Goal: Task Accomplishment & Management: Use online tool/utility

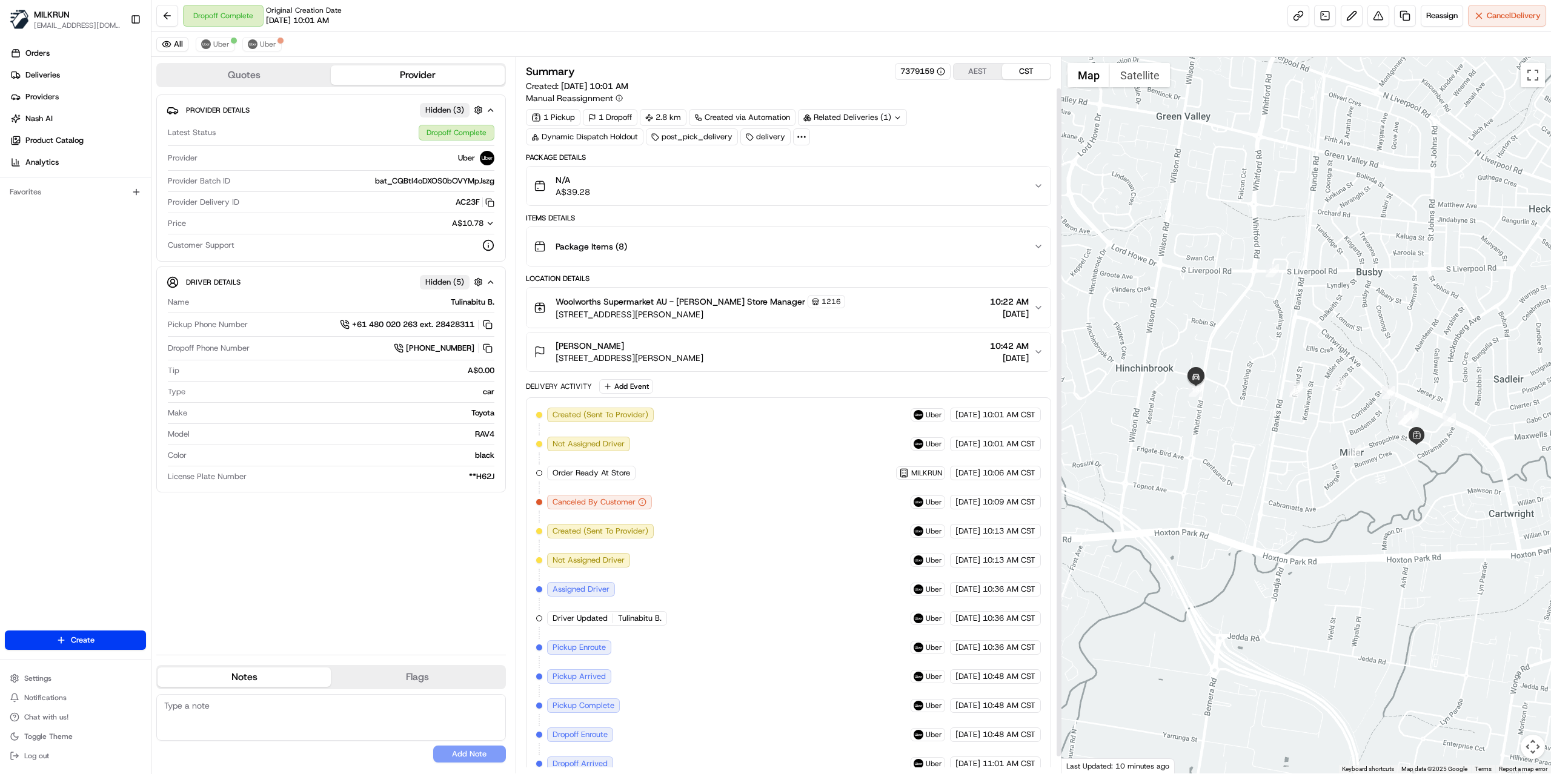
scroll to position [51, 0]
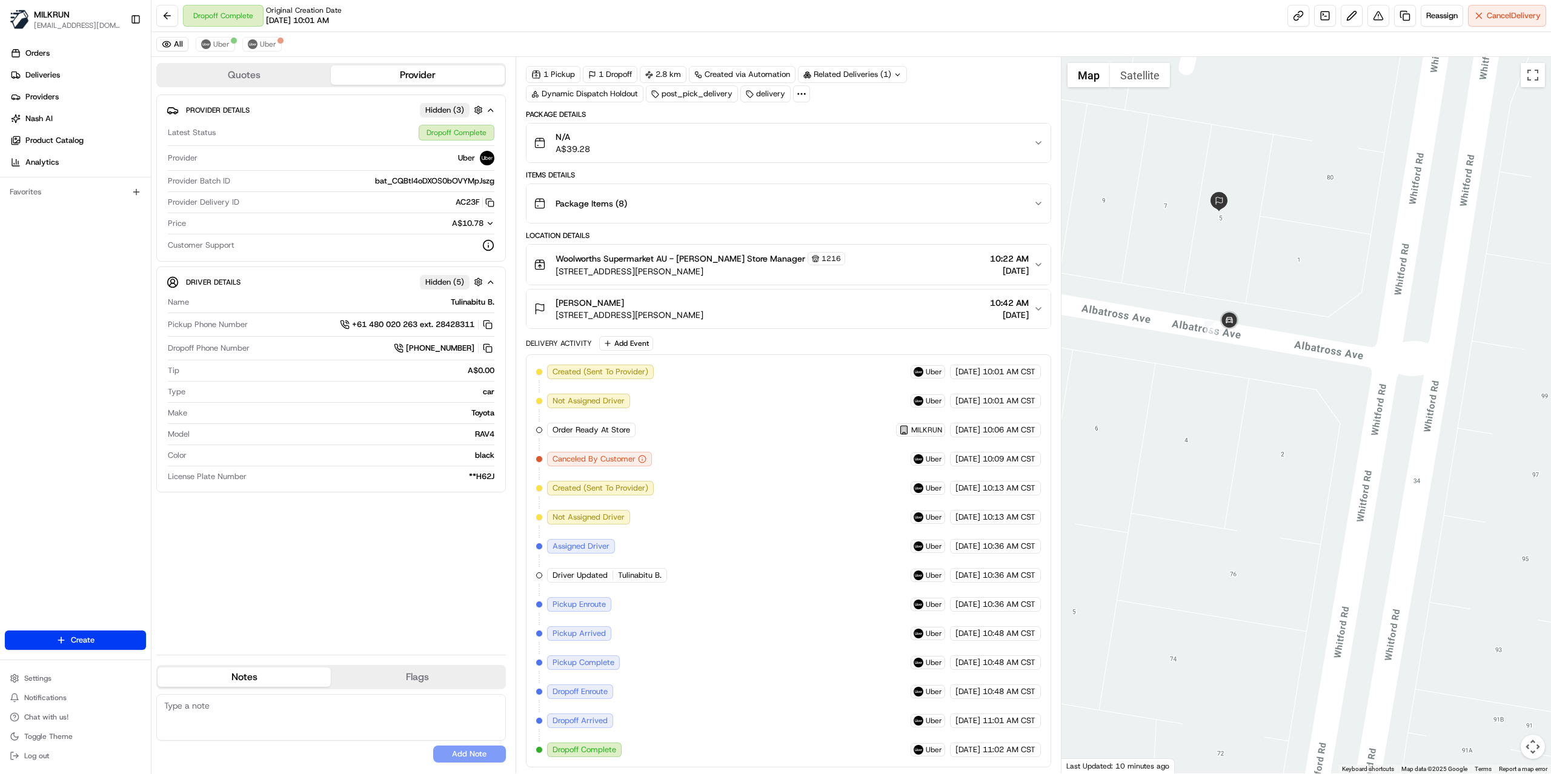
click at [895, 313] on div "Mya Haddad 3 Partridge Ave, Hinchinbrook, NSW 2168, AU 10:42 AM 19/08/2025" at bounding box center [784, 309] width 500 height 24
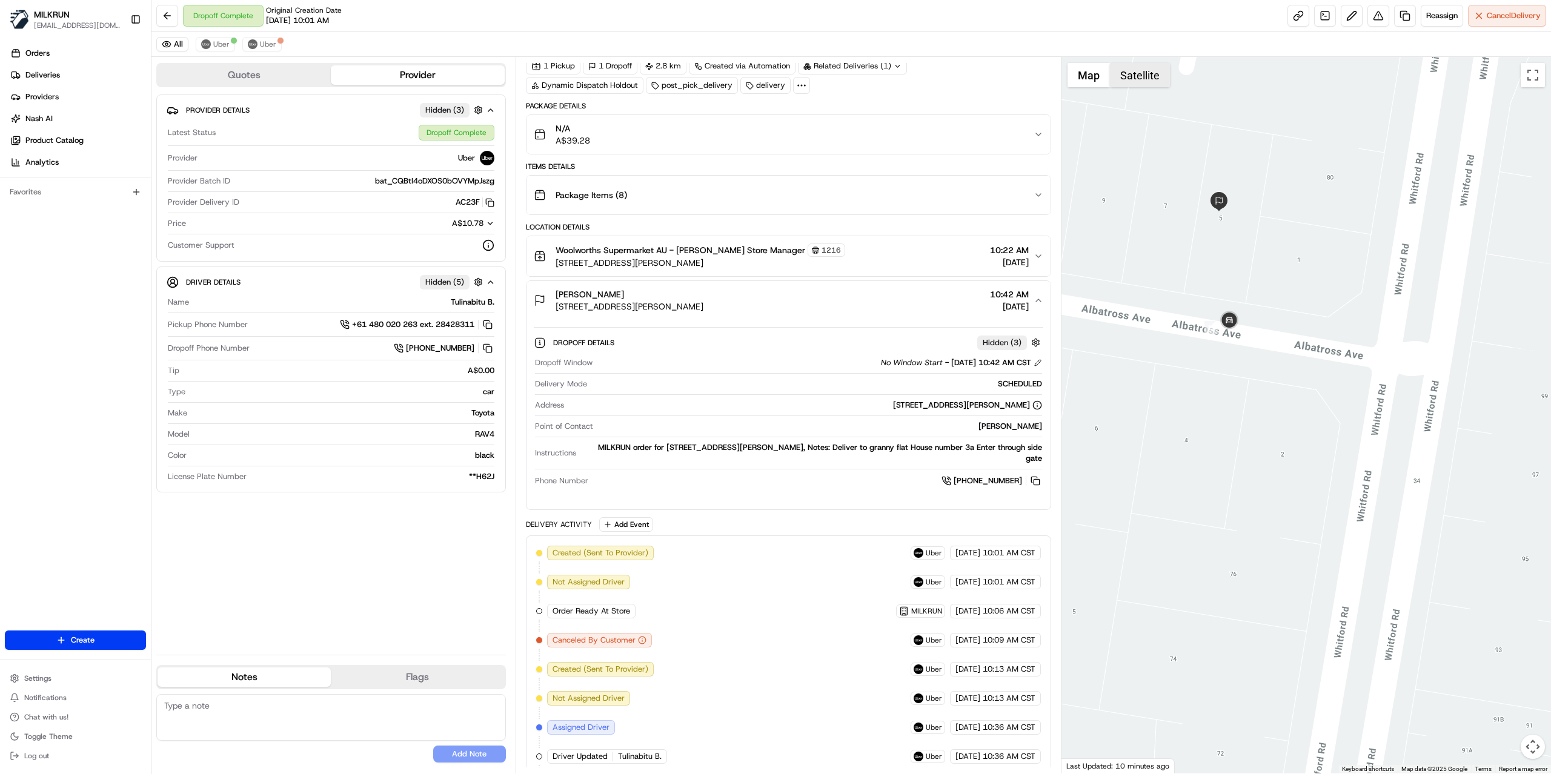
click at [1128, 81] on button "Satellite" at bounding box center [1140, 75] width 60 height 24
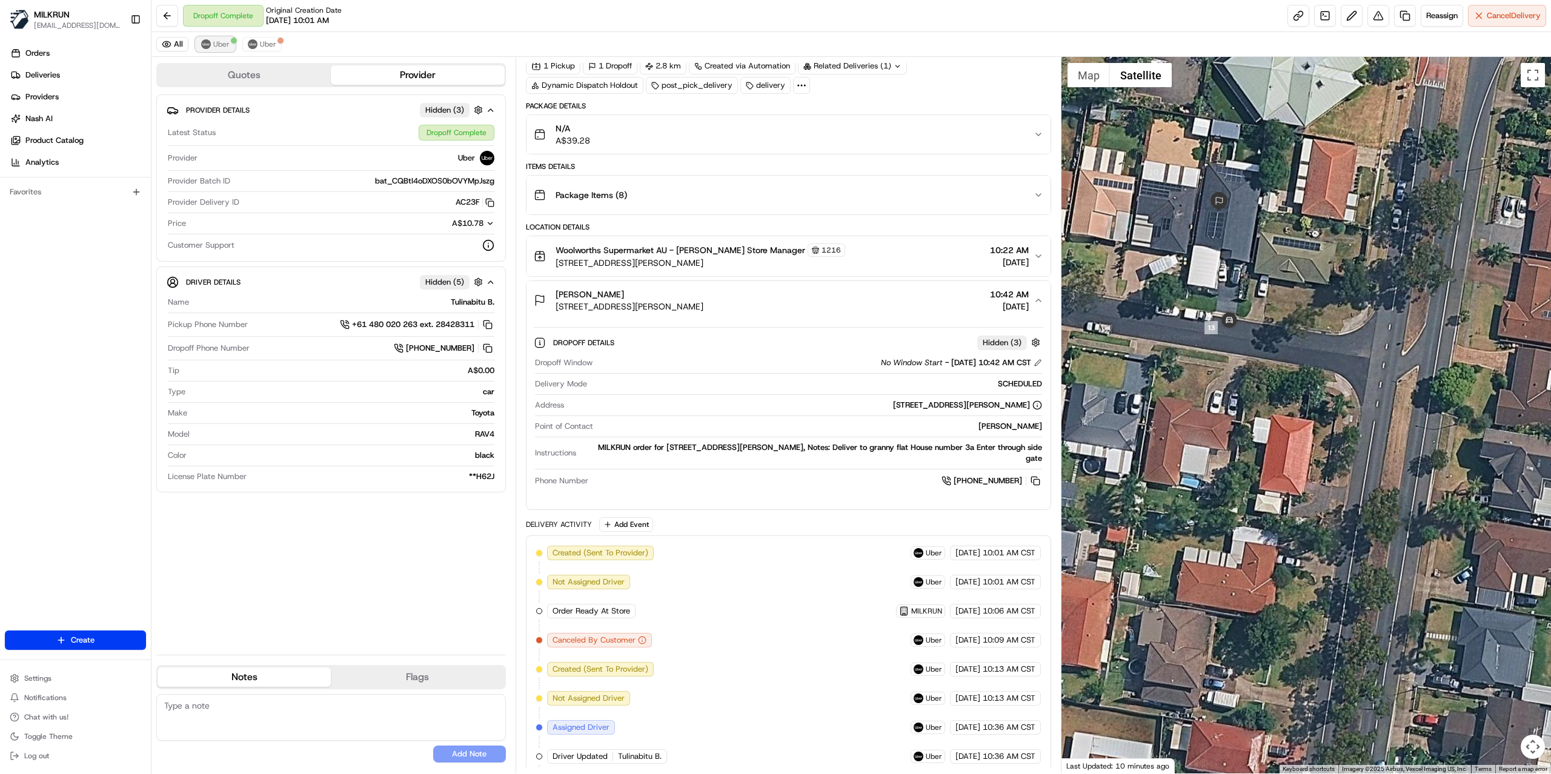
click at [213, 44] on span "Uber" at bounding box center [221, 44] width 16 height 10
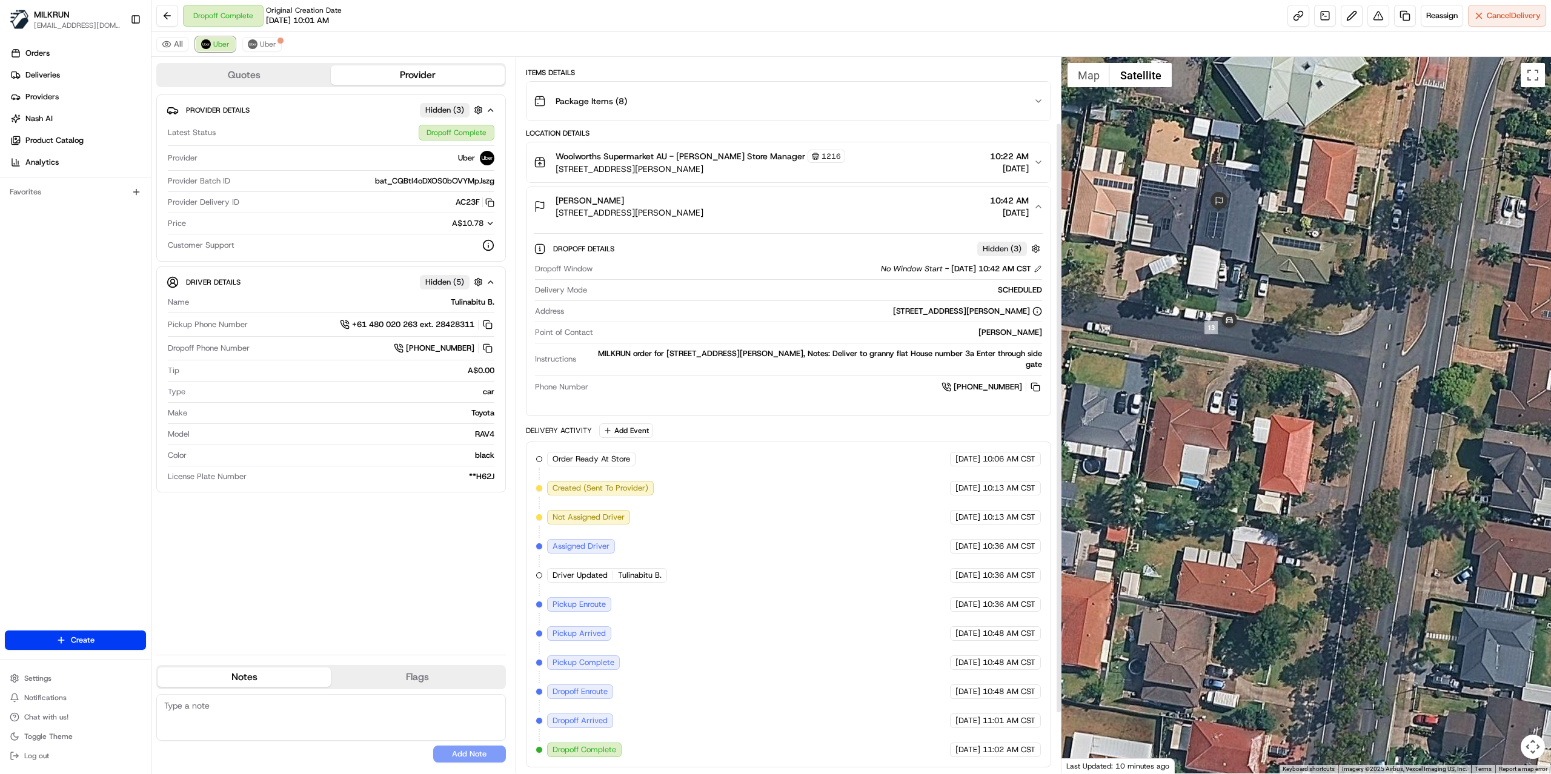
scroll to position [154, 0]
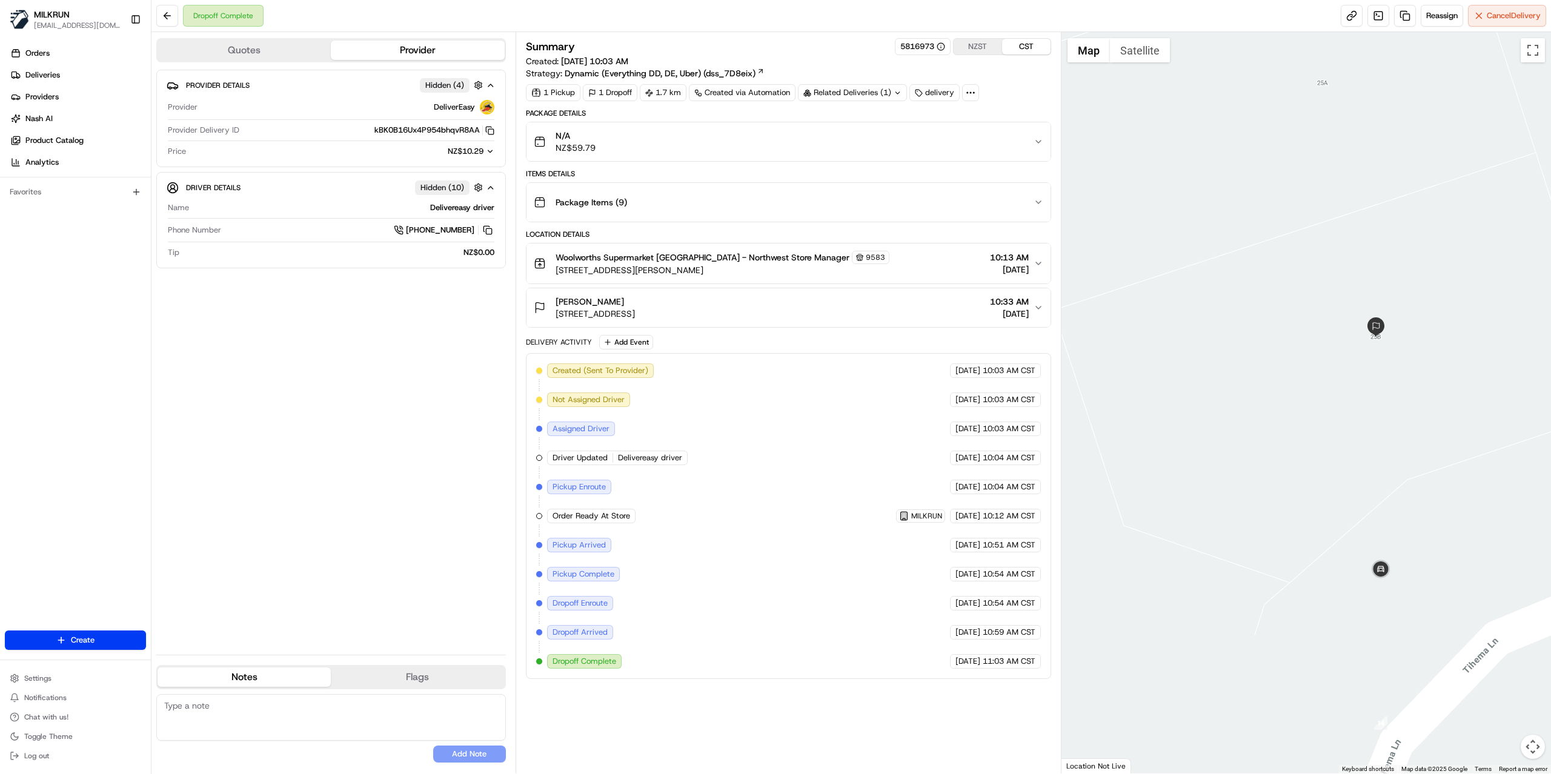
click at [1037, 313] on icon "button" at bounding box center [1039, 308] width 10 height 10
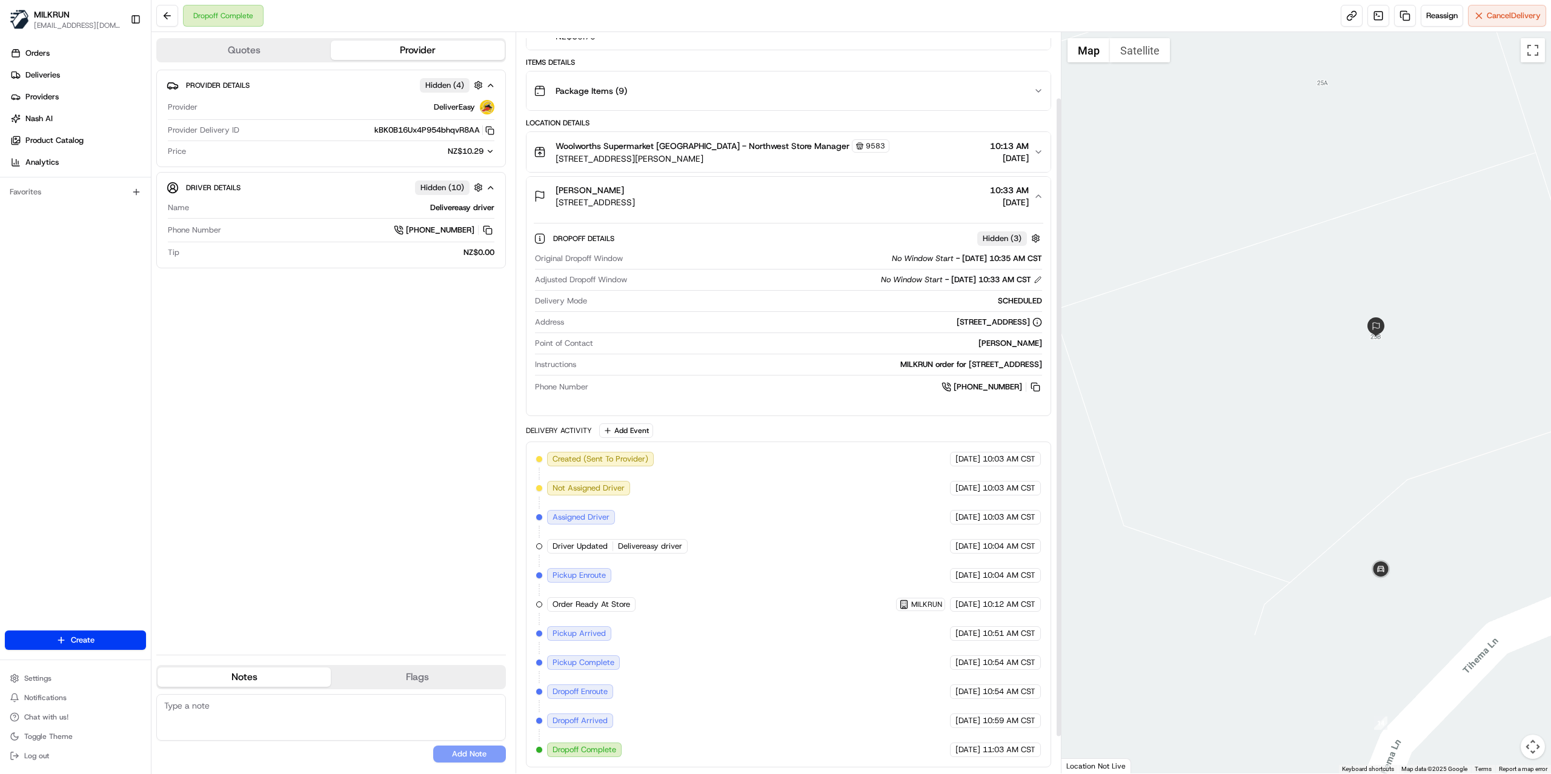
scroll to position [119, 0]
click at [1156, 55] on button "Satellite" at bounding box center [1140, 50] width 60 height 24
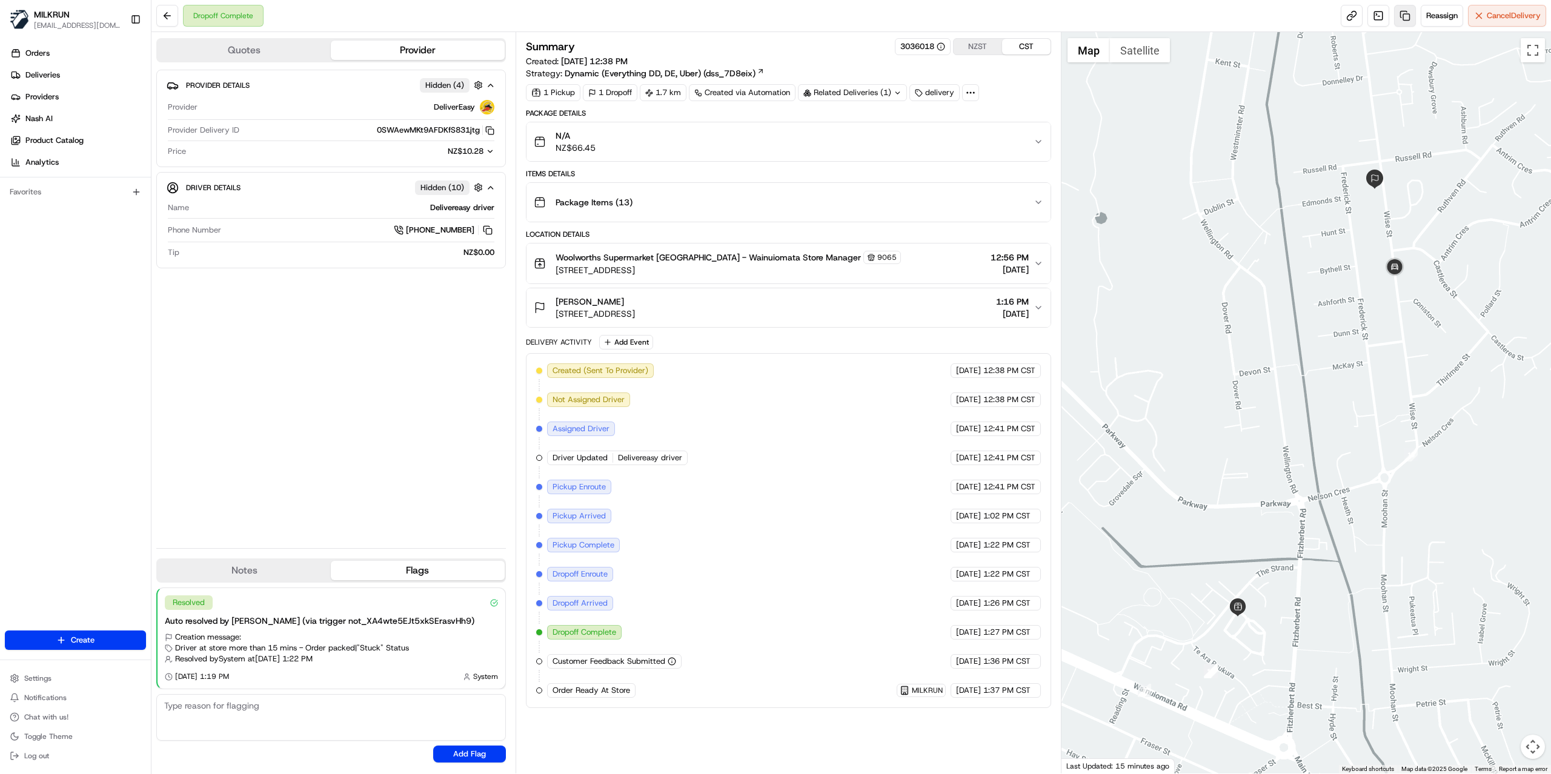
click at [1396, 16] on link at bounding box center [1405, 16] width 22 height 22
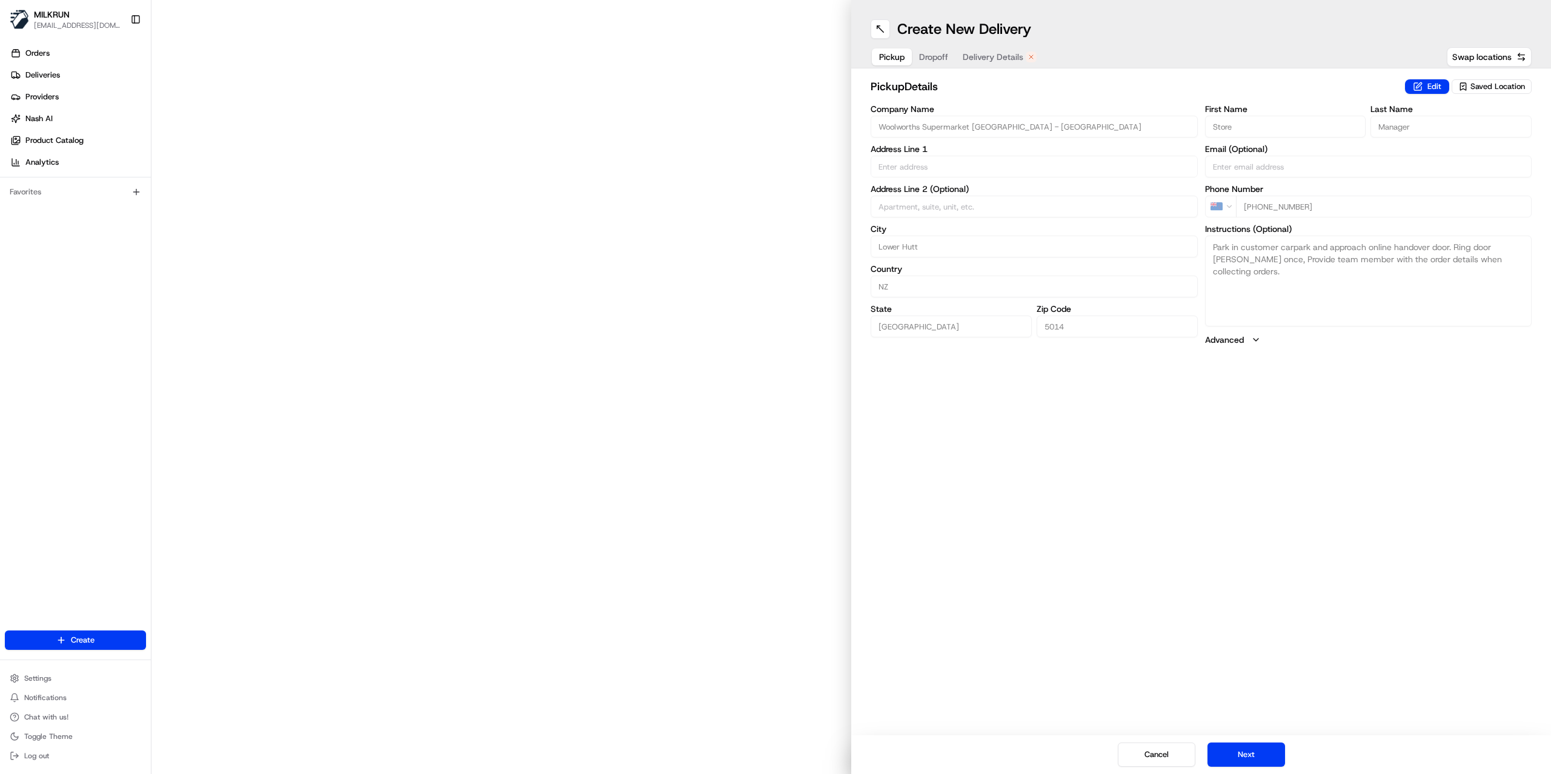
type input "41 Woodland Mews"
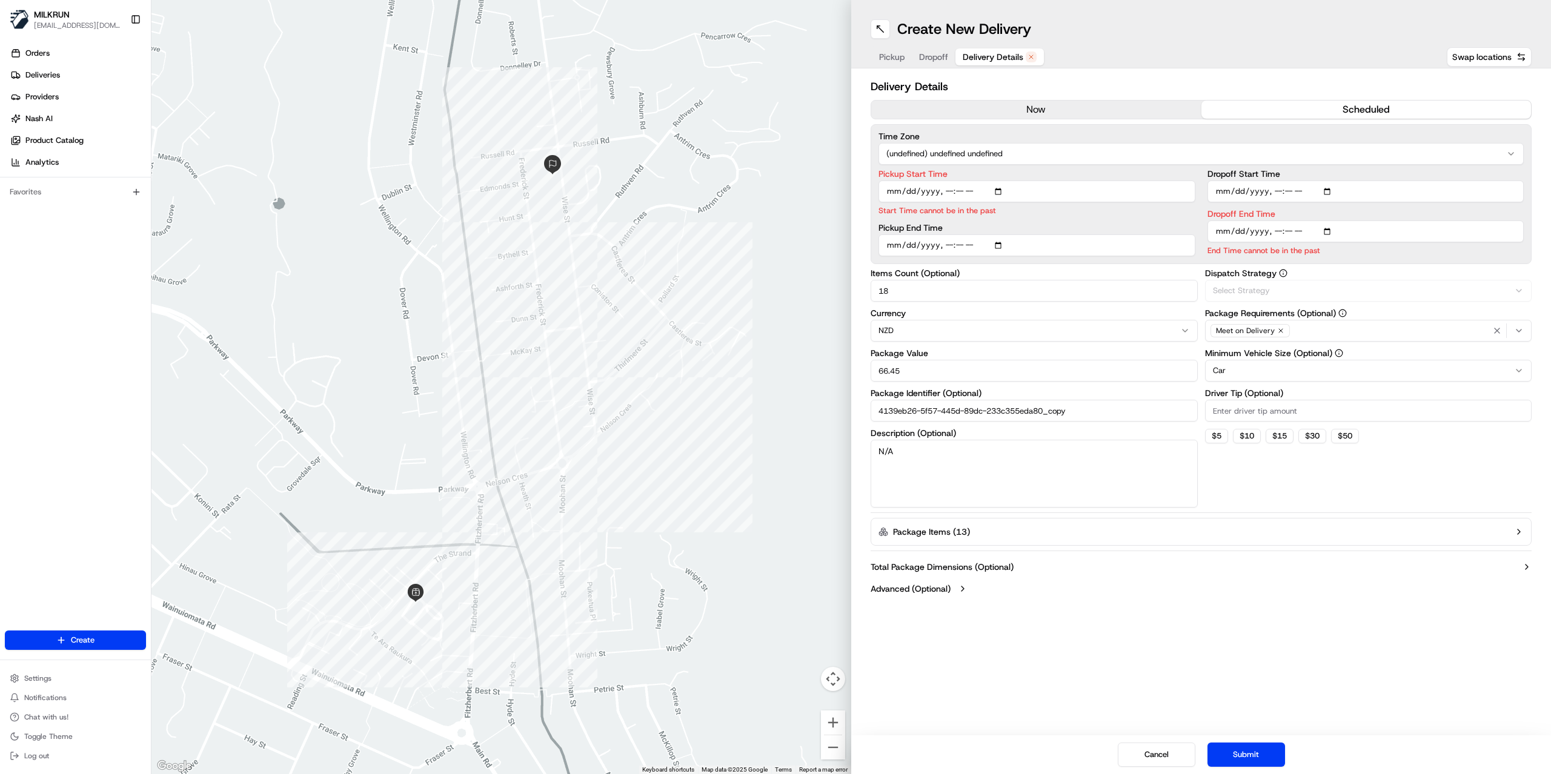
click at [1016, 62] on span "Delivery Details" at bounding box center [993, 57] width 61 height 12
click at [1038, 114] on button "now" at bounding box center [1036, 110] width 330 height 18
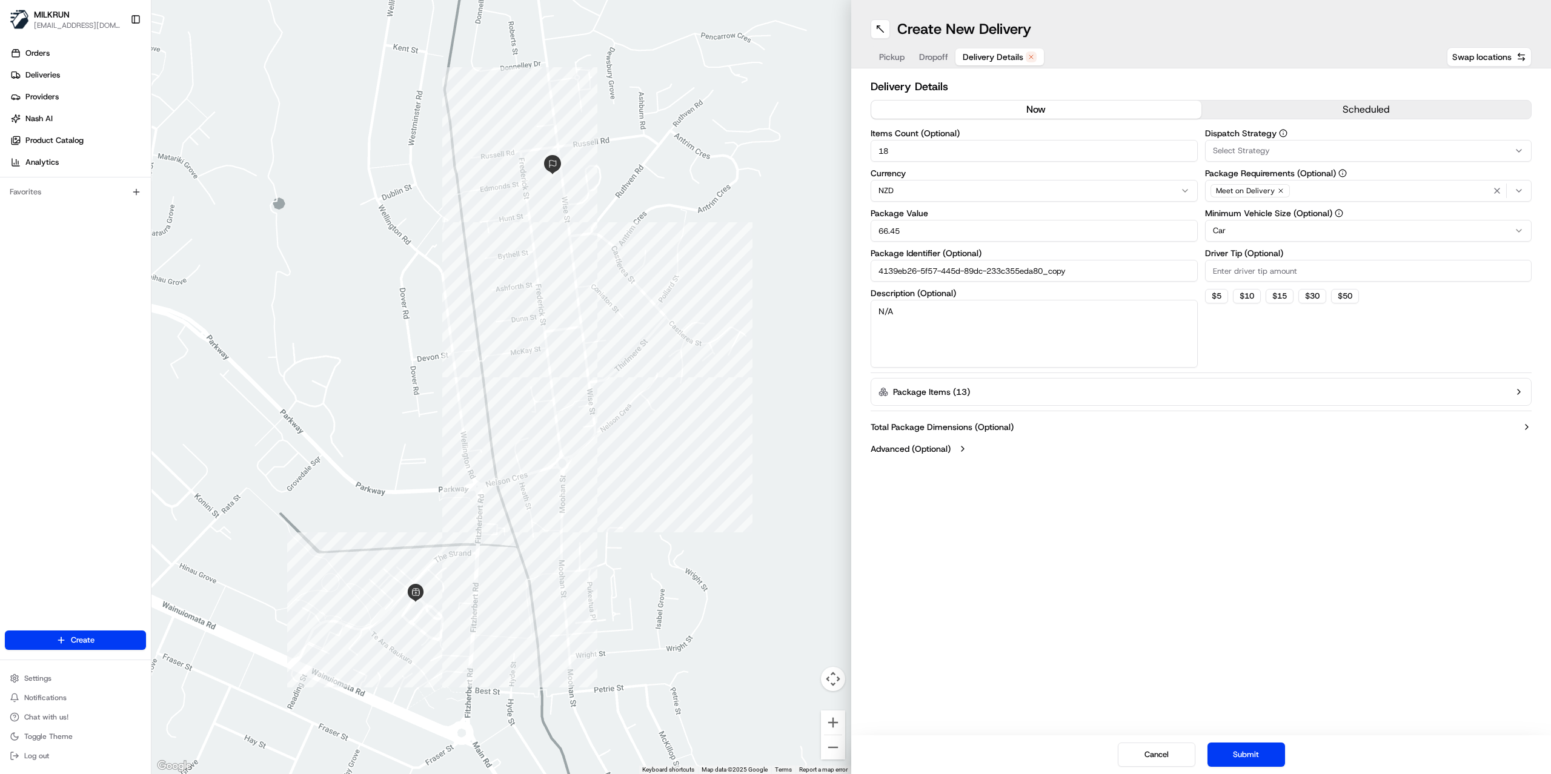
click at [966, 154] on input "18" at bounding box center [1034, 151] width 327 height 22
drag, startPoint x: 965, startPoint y: 154, endPoint x: 713, endPoint y: 147, distance: 252.1
click at [717, 148] on div "← Move left → Move right ↑ Move up ↓ Move down + Zoom in - Zoom out Home Jump l…" at bounding box center [850, 387] width 1399 height 774
type input "1"
click at [1259, 752] on button "Submit" at bounding box center [1246, 755] width 78 height 24
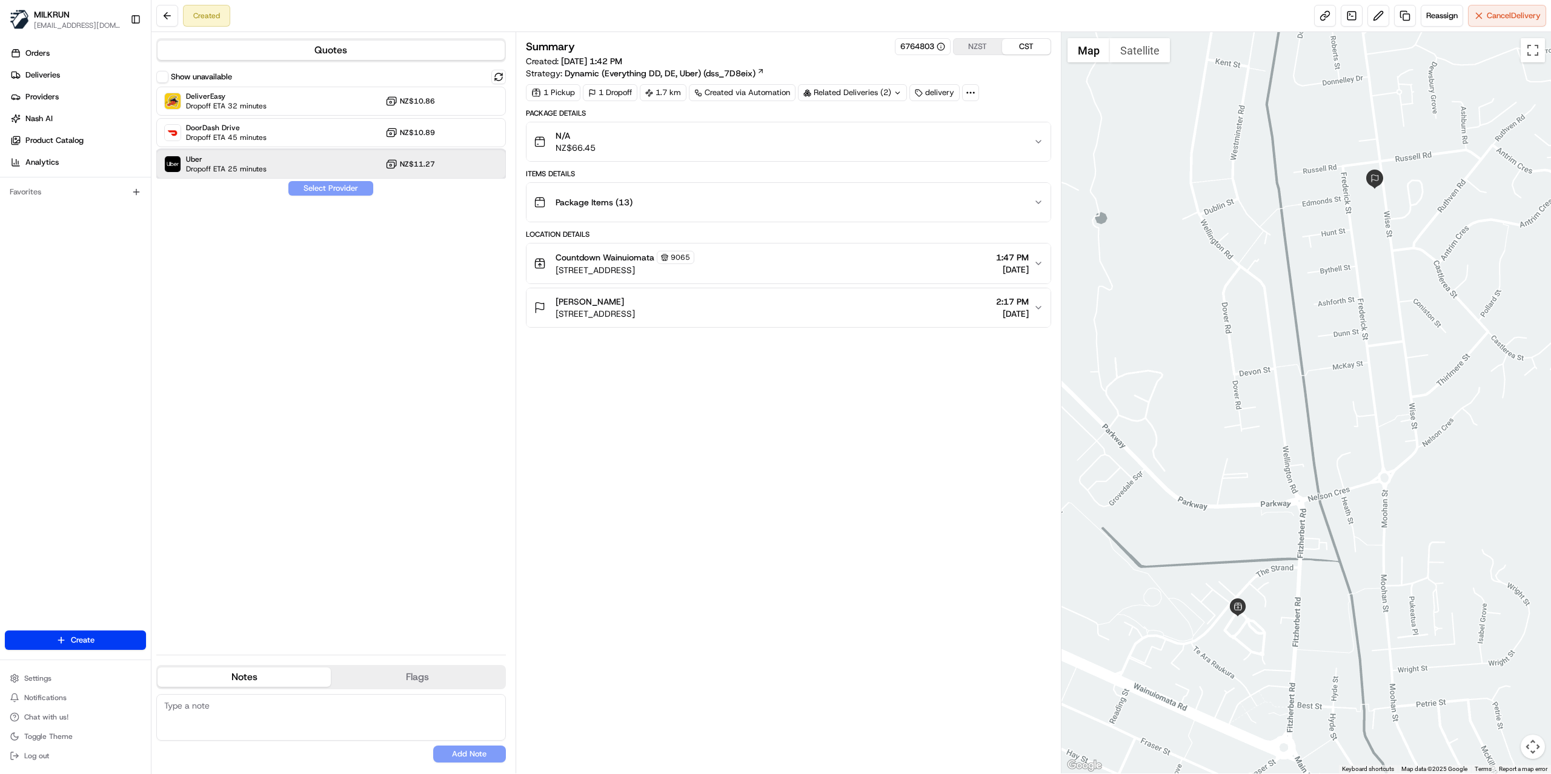
click at [277, 172] on div "Uber Dropoff ETA 25 minutes NZ$11.27" at bounding box center [331, 164] width 350 height 29
click at [325, 191] on button "Assign Provider" at bounding box center [331, 188] width 86 height 15
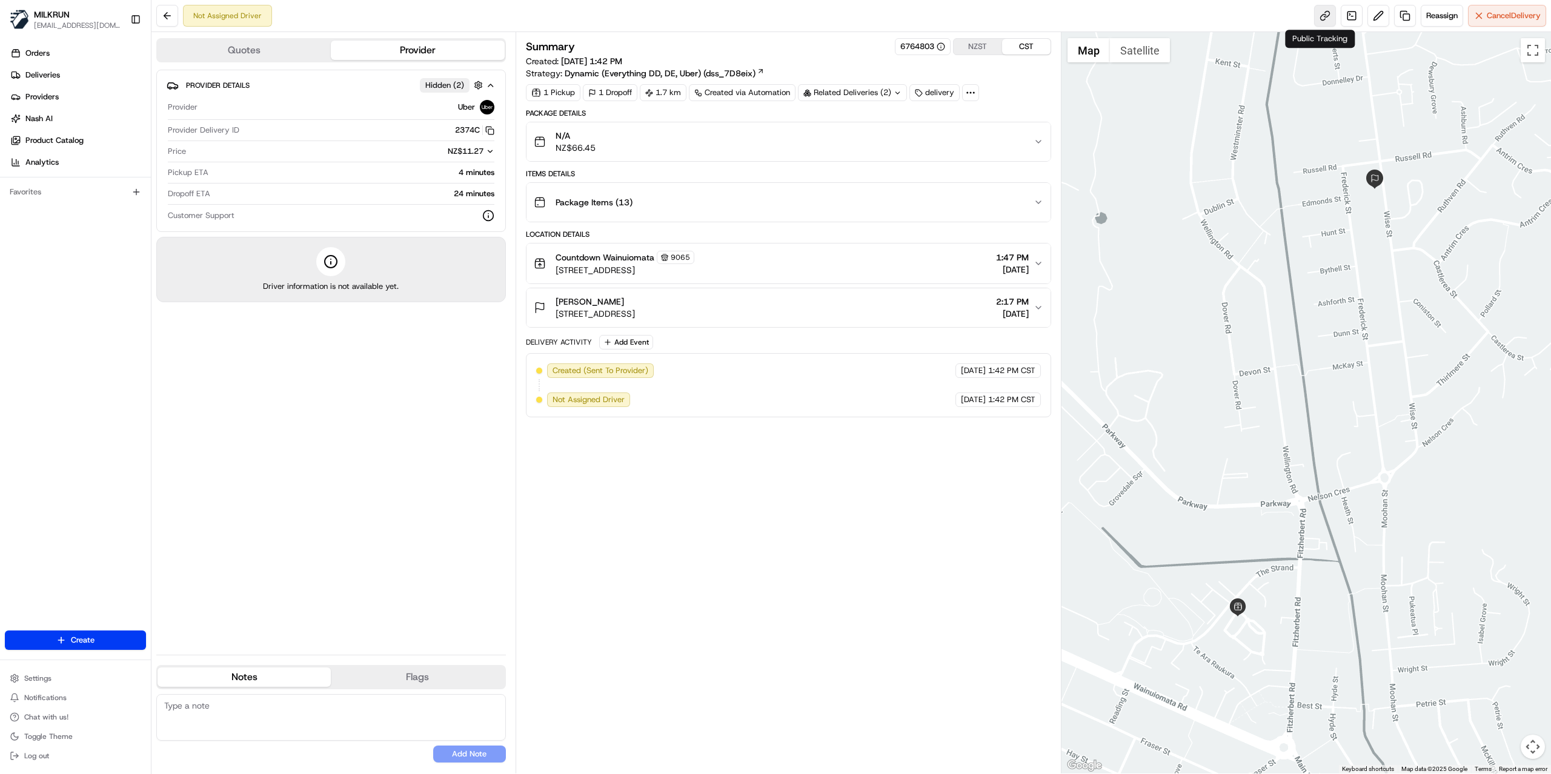
click at [1323, 16] on link at bounding box center [1325, 16] width 22 height 22
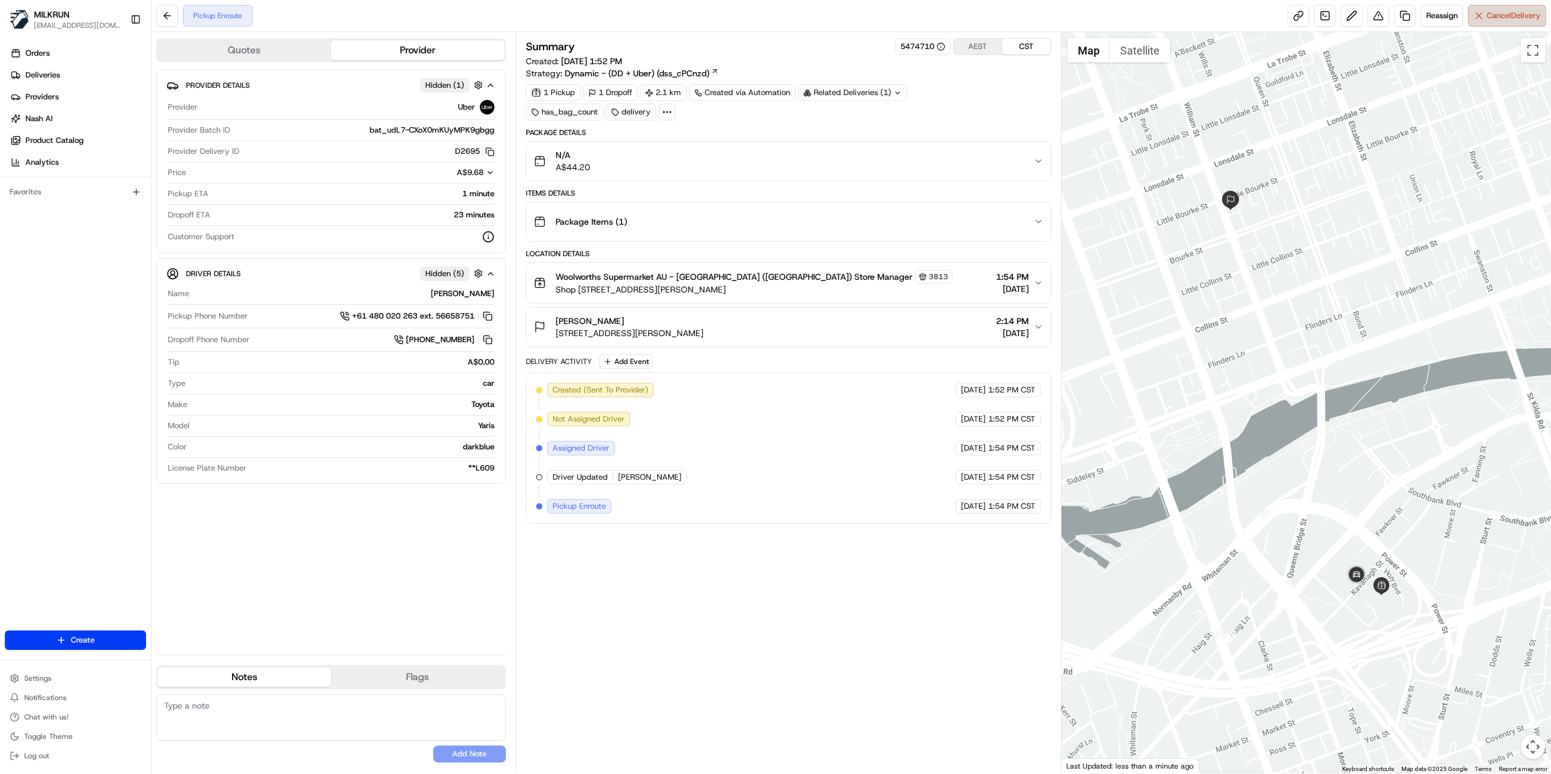
click at [1506, 22] on button "Cancel Delivery" at bounding box center [1507, 16] width 78 height 22
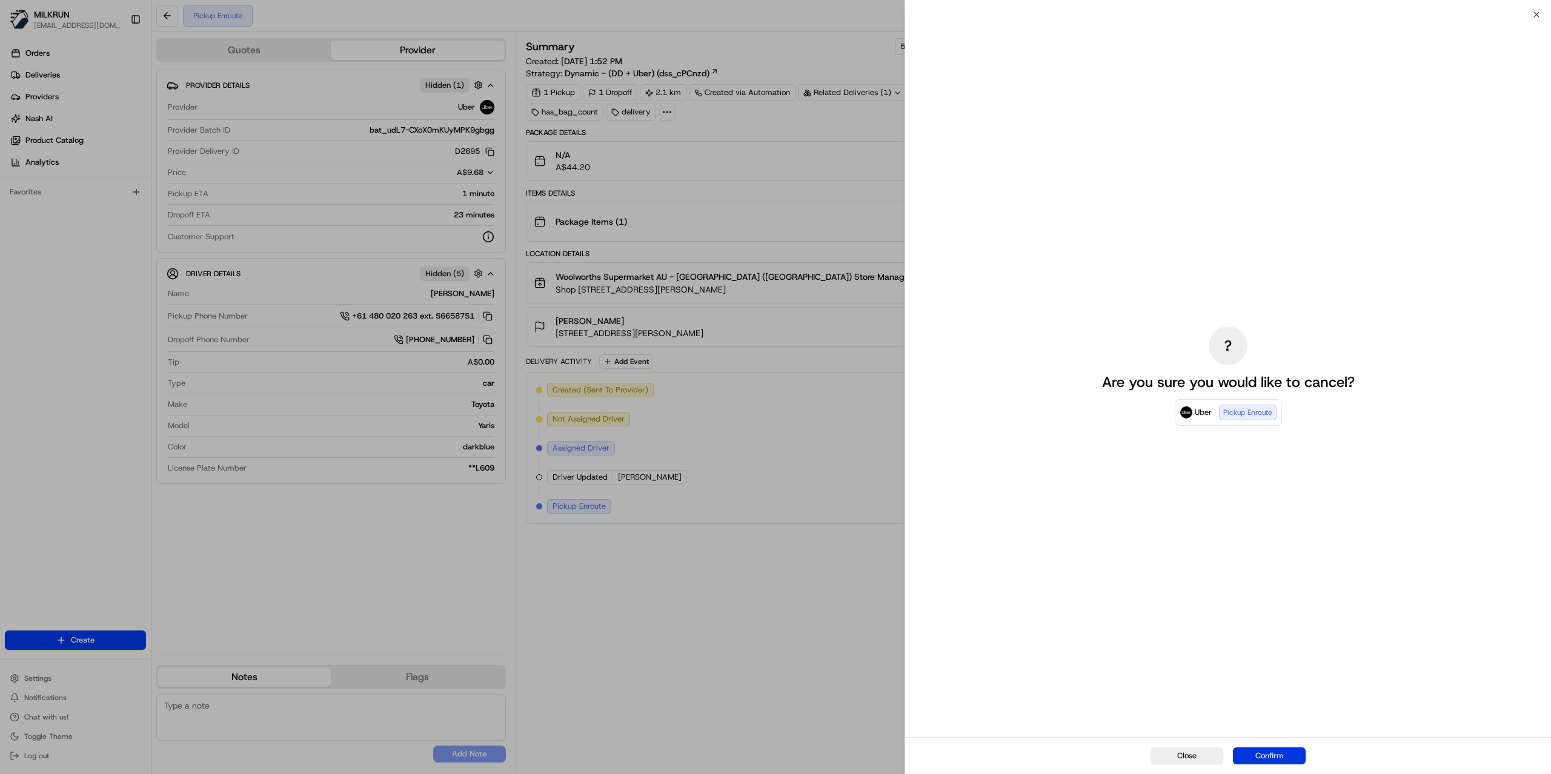
click at [1285, 752] on button "Confirm" at bounding box center [1269, 756] width 73 height 17
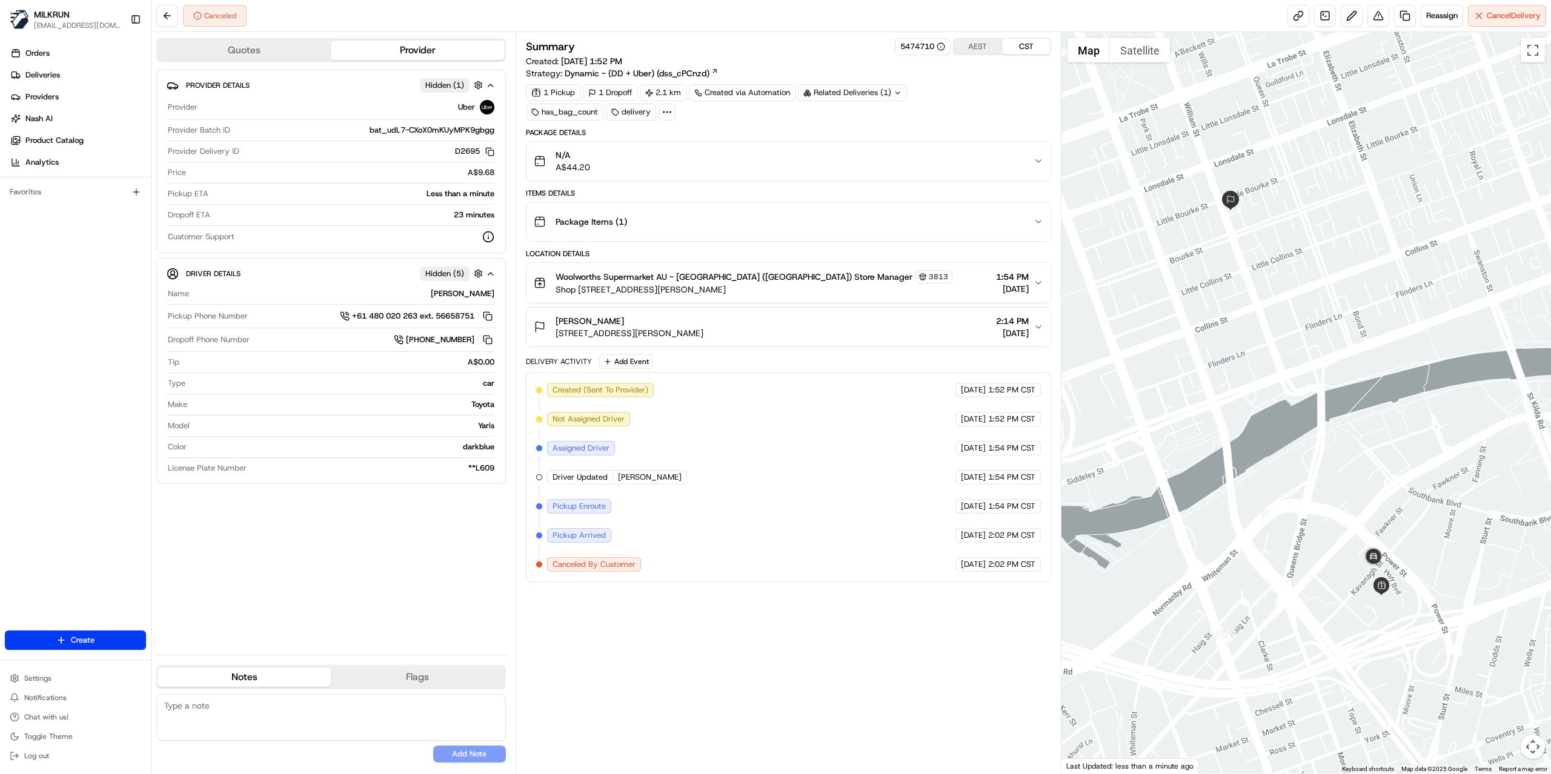
click at [720, 647] on div "Summary 5474710 AEST CST Created: [DATE] 1:52 PM Strategy: Dynamic - (DD + Uber…" at bounding box center [788, 402] width 525 height 729
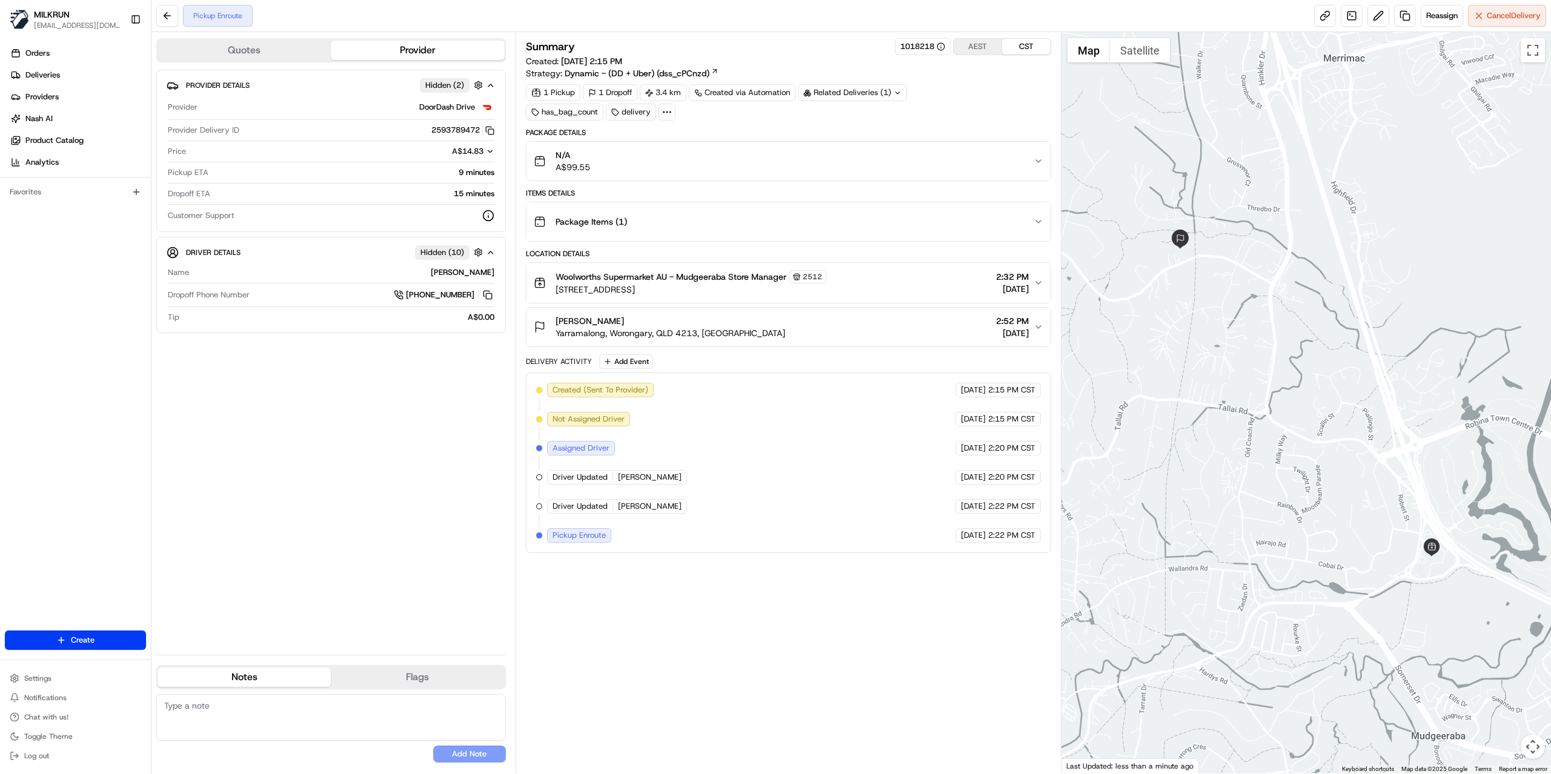
click at [1038, 330] on icon "button" at bounding box center [1039, 327] width 10 height 10
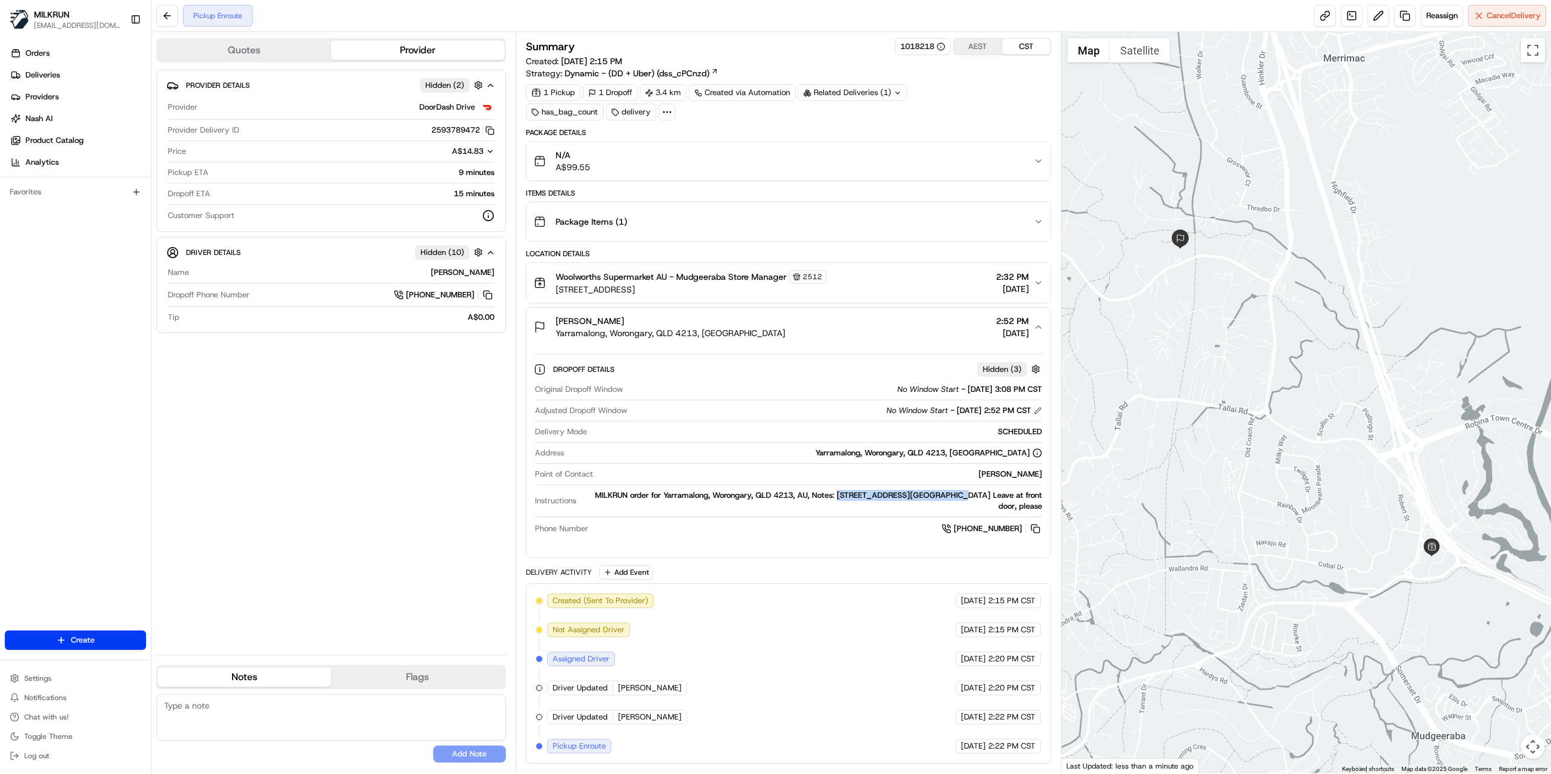
drag, startPoint x: 853, startPoint y: 500, endPoint x: 969, endPoint y: 497, distance: 116.3
click at [968, 499] on div "MILKRUN order for Yarramalong, Worongary, QLD 4213, AU, Notes: [STREET_ADDRESS]…" at bounding box center [811, 501] width 461 height 22
copy div "[STREET_ADDRESS]"
click at [1031, 328] on div "[PERSON_NAME], [PERSON_NAME], QLD 4213, AU 2:52 PM [DATE]" at bounding box center [784, 327] width 500 height 24
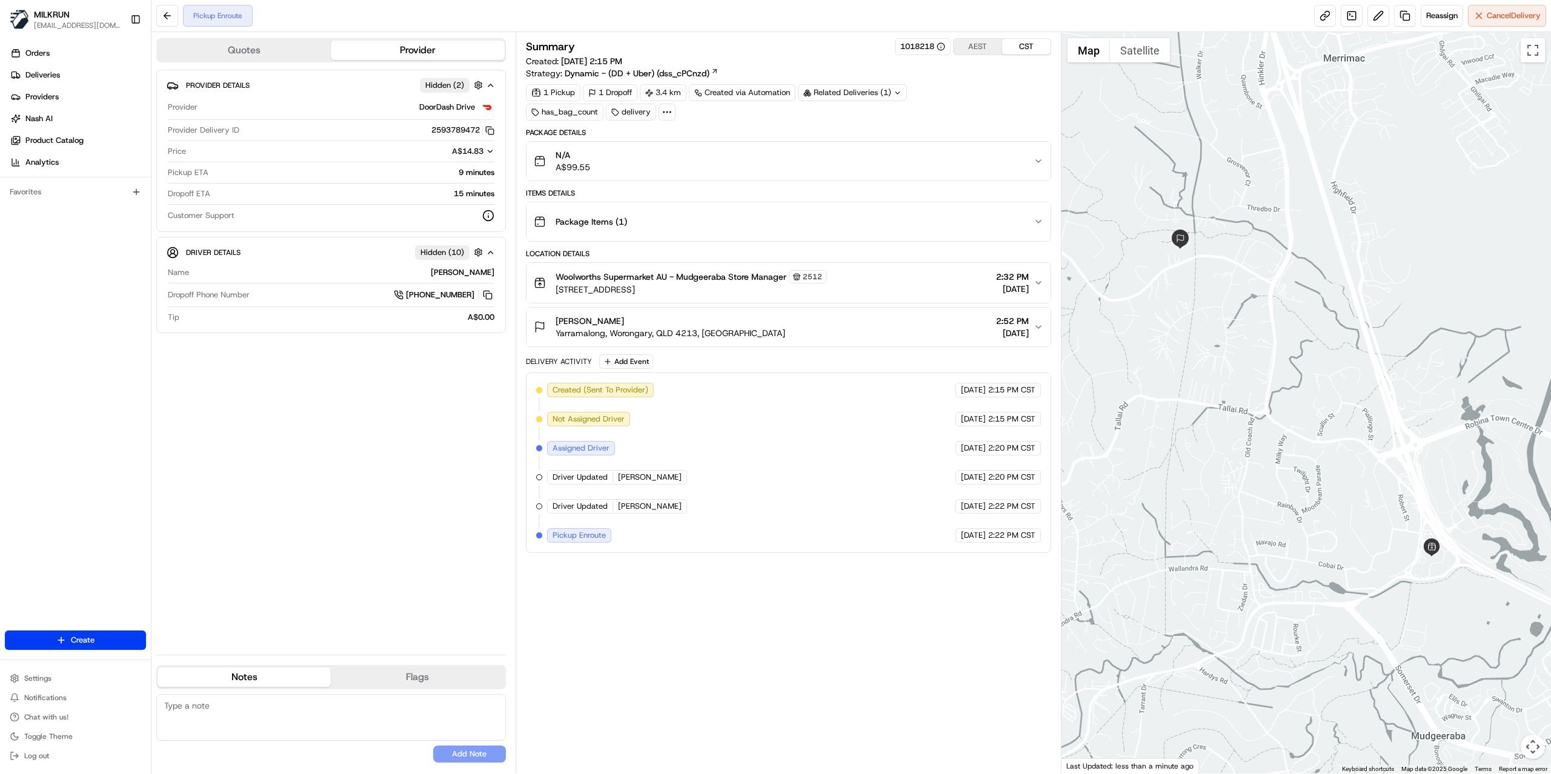
click at [1031, 328] on div "[PERSON_NAME], [PERSON_NAME], QLD 4213, AU 2:52 PM [DATE]" at bounding box center [784, 327] width 500 height 24
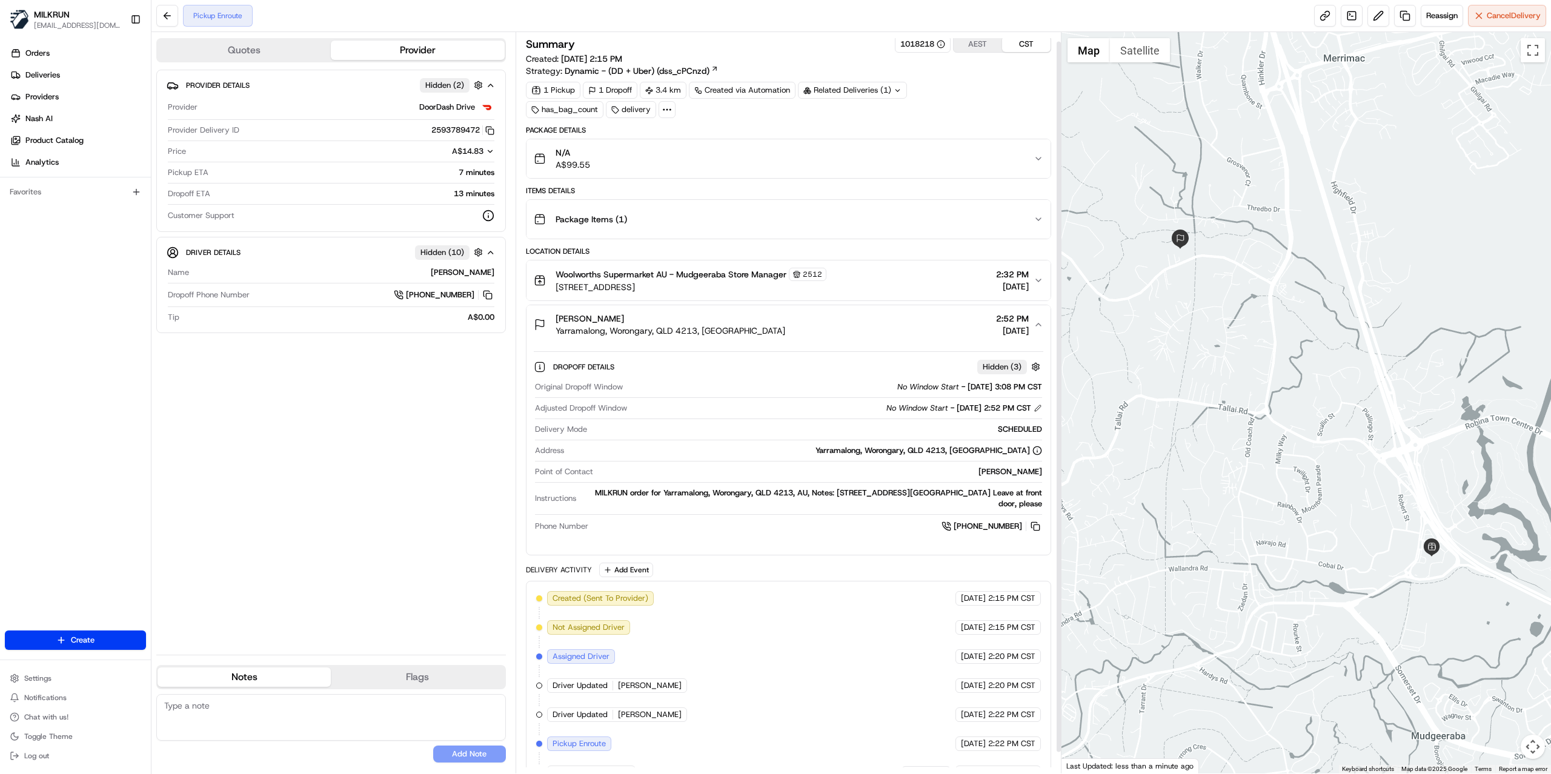
scroll to position [32, 0]
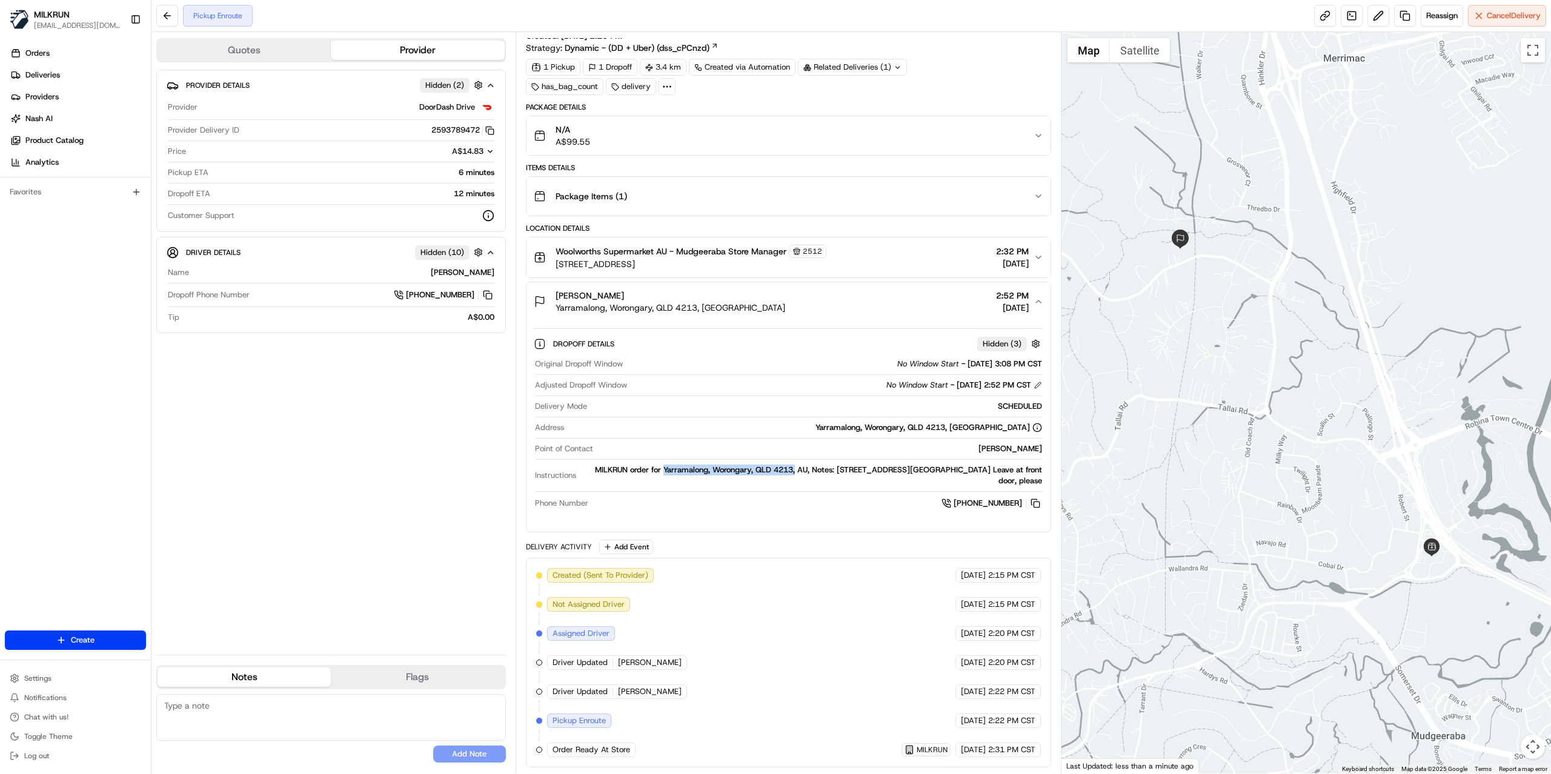
drag, startPoint x: 676, startPoint y: 466, endPoint x: 822, endPoint y: 439, distance: 147.9
click at [810, 465] on div "MILKRUN order for Yarramalong, Worongary, QLD 4213, AU, Notes: [STREET_ADDRESS]…" at bounding box center [811, 476] width 461 height 22
copy div "Yarramalong, Worongary, QLD 4213,"
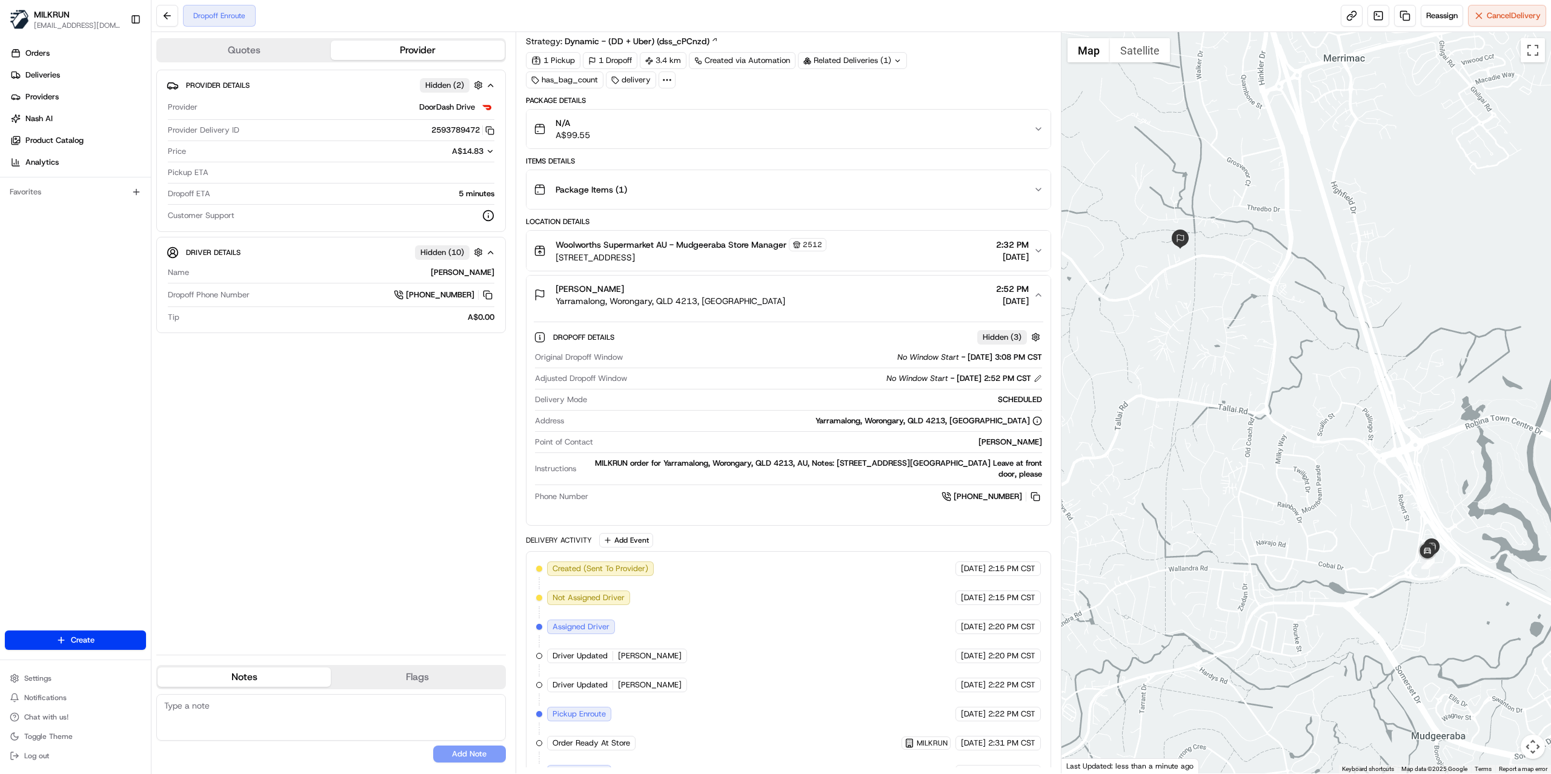
click at [817, 471] on div "MILKRUN order for Yarramalong, Worongary, QLD 4213, AU, Notes: [STREET_ADDRESS]…" at bounding box center [811, 469] width 461 height 22
drag, startPoint x: 851, startPoint y: 468, endPoint x: 965, endPoint y: 466, distance: 113.9
click at [965, 466] on div "MILKRUN order for Yarramalong, Worongary, QLD 4213, AU, Notes: [STREET_ADDRESS]…" at bounding box center [811, 469] width 461 height 22
copy div "66 Worongary Road, Worongar"
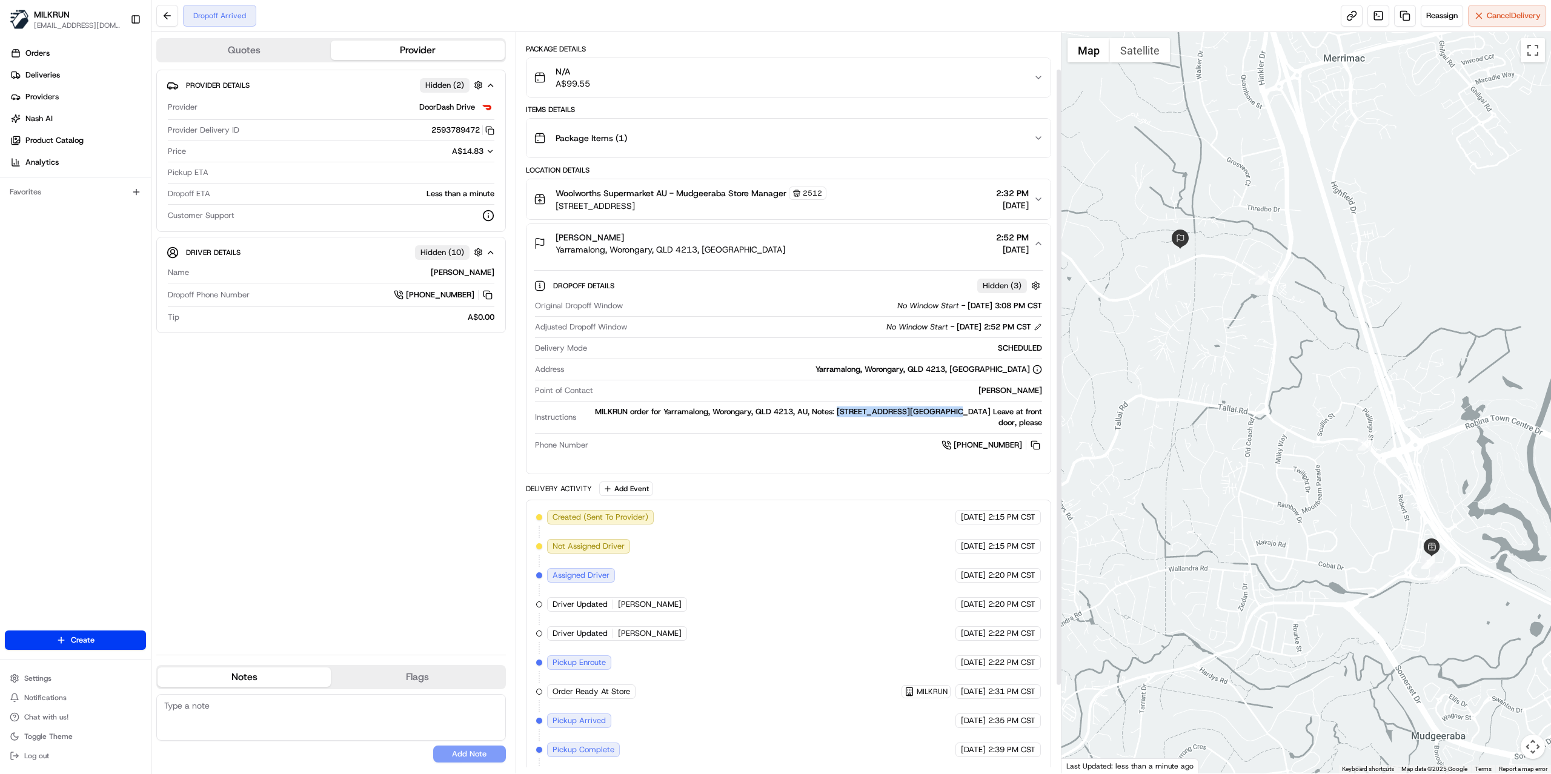
scroll to position [150, 0]
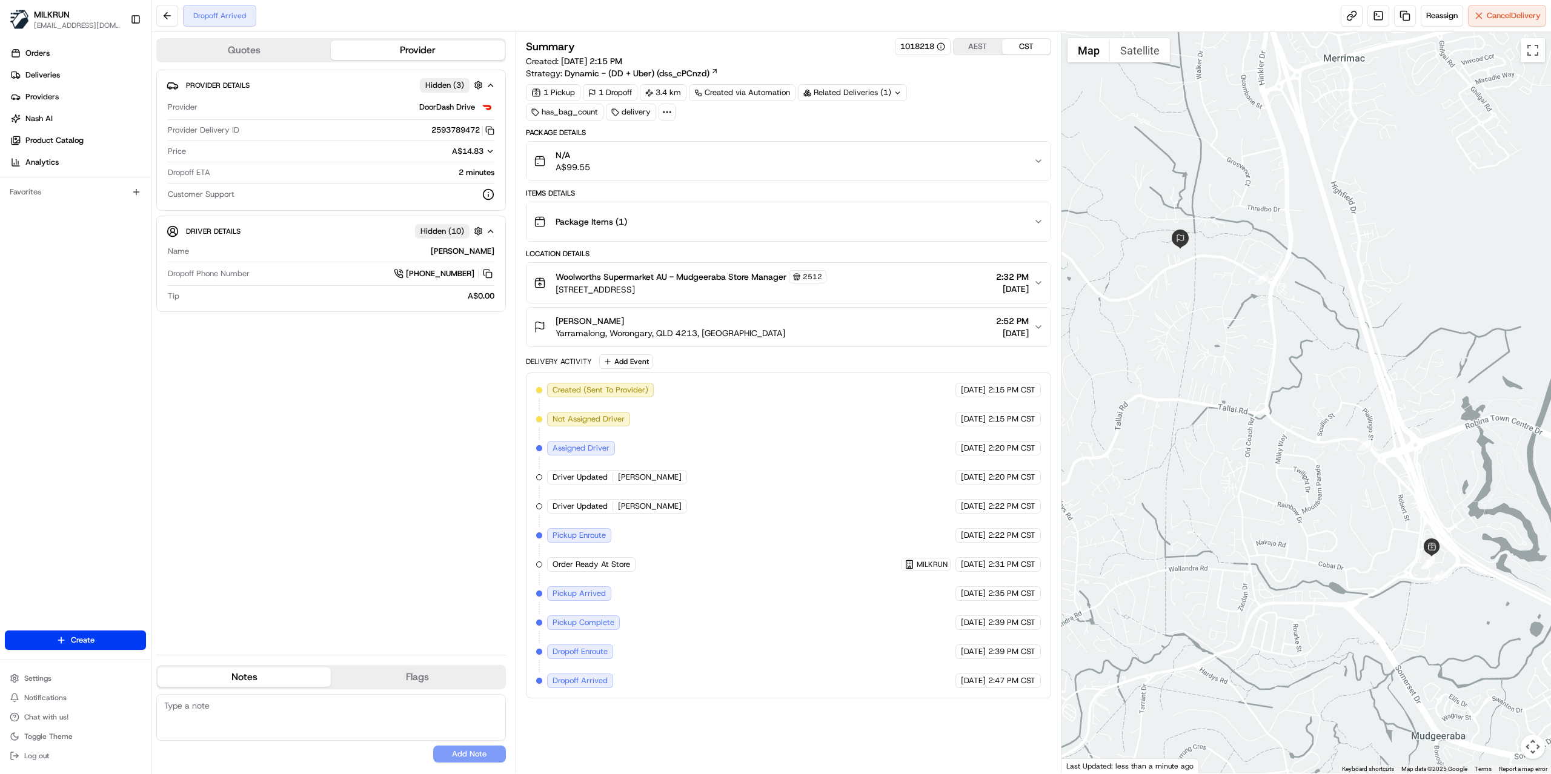
click at [1052, 322] on div "Summary 1018218 AEST CST Created: [DATE] 2:15 PM Strategy: Dynamic - (DD + Uber…" at bounding box center [789, 403] width 546 height 742
click at [1040, 325] on icon "button" at bounding box center [1039, 327] width 10 height 10
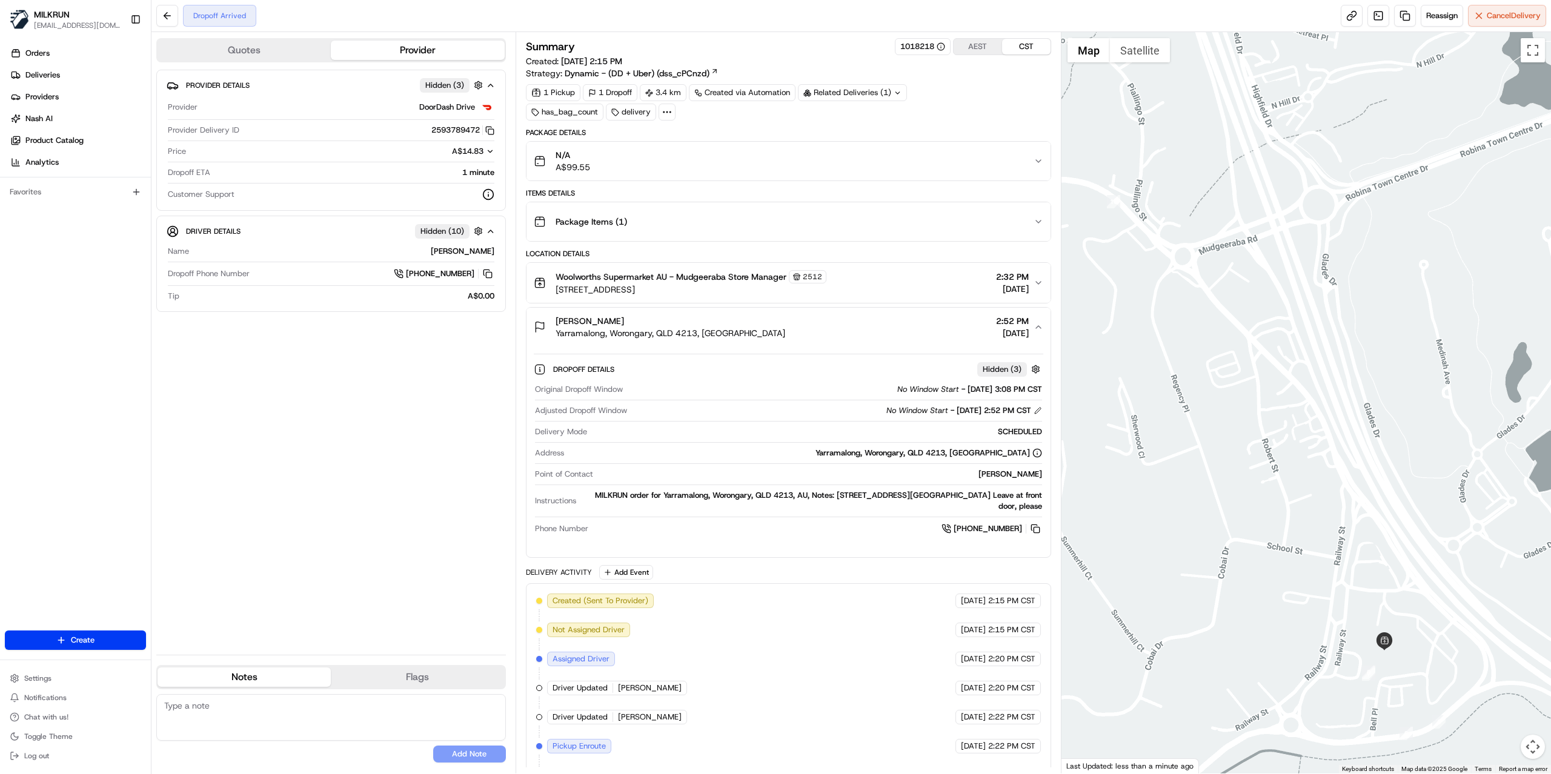
drag, startPoint x: 1440, startPoint y: 591, endPoint x: 1415, endPoint y: 545, distance: 52.3
click at [1415, 545] on div at bounding box center [1306, 403] width 490 height 742
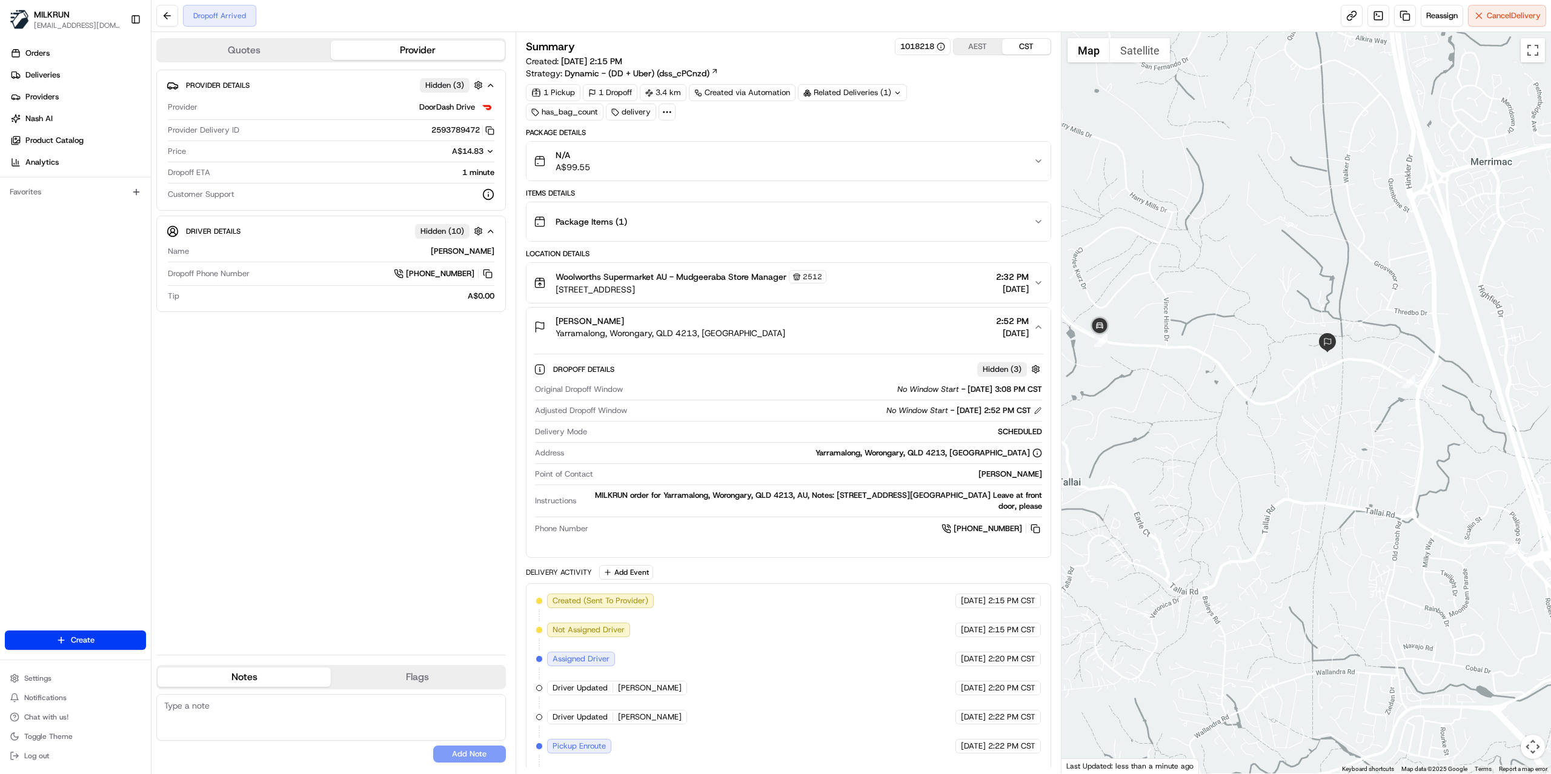
drag, startPoint x: 1103, startPoint y: 239, endPoint x: 1309, endPoint y: 382, distance: 250.7
click at [1309, 382] on div at bounding box center [1306, 403] width 490 height 742
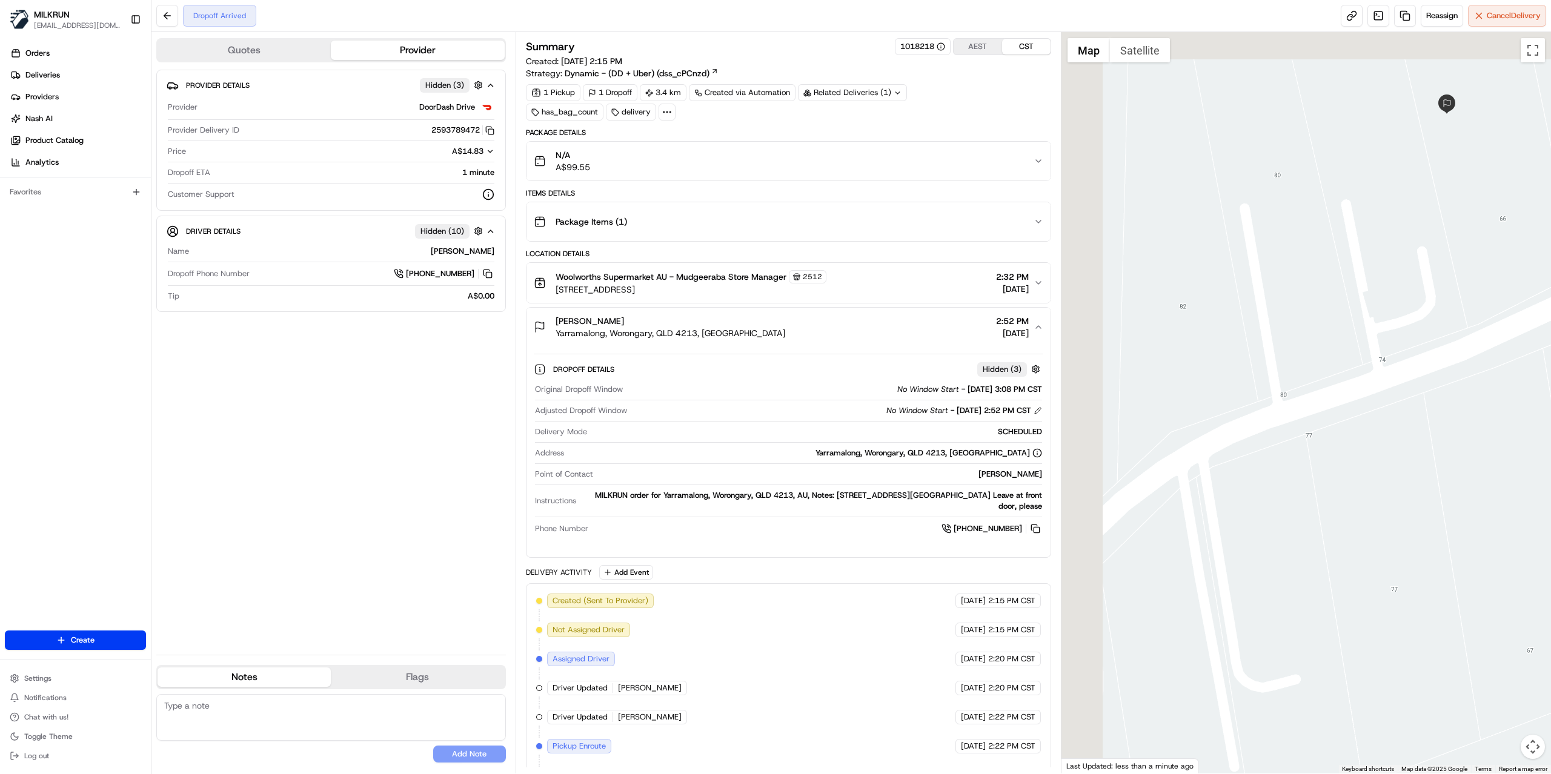
drag, startPoint x: 1249, startPoint y: 294, endPoint x: 1542, endPoint y: 374, distance: 303.3
click at [1545, 376] on div at bounding box center [1306, 403] width 490 height 742
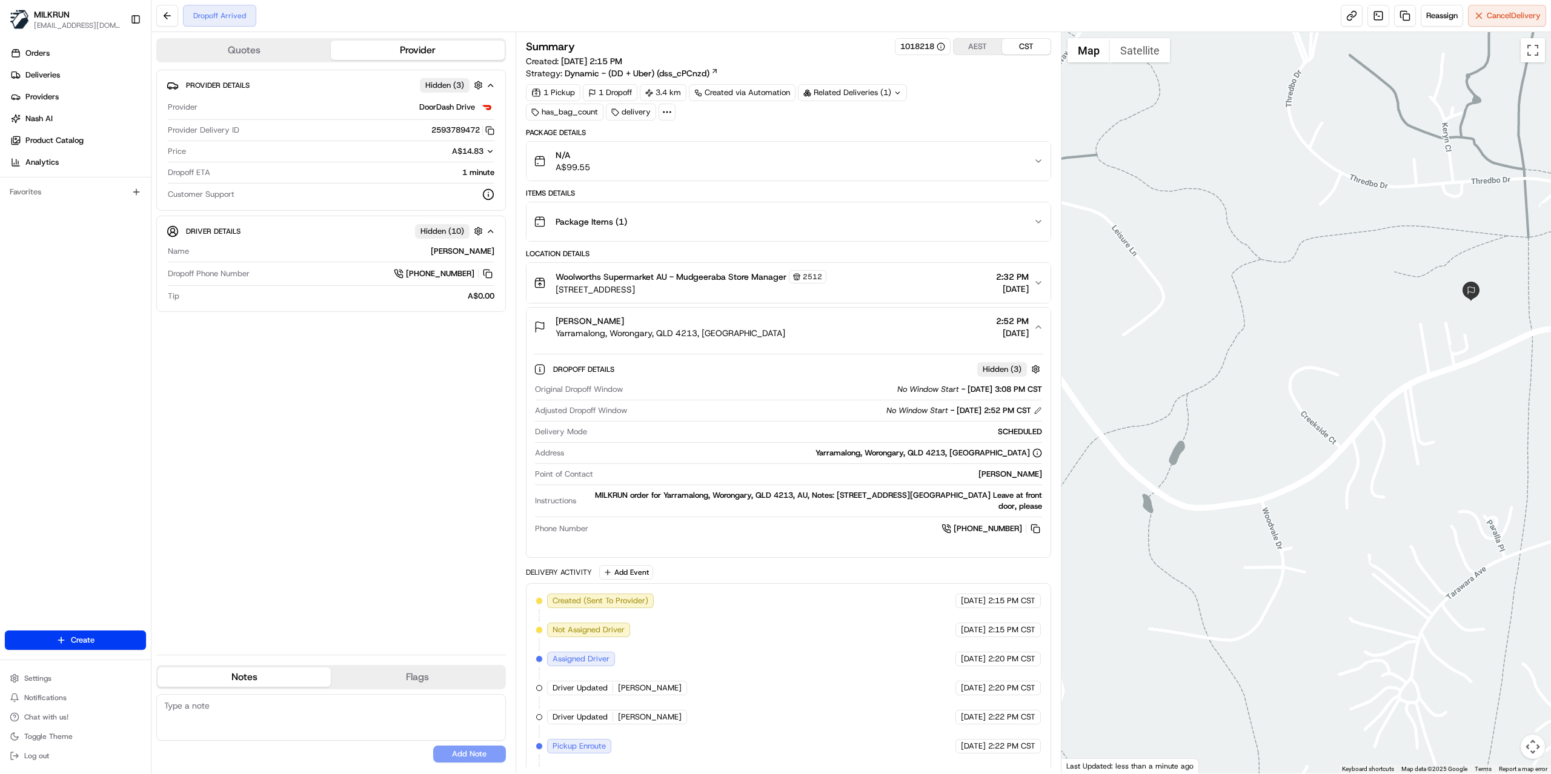
drag, startPoint x: 1224, startPoint y: 490, endPoint x: 1542, endPoint y: 430, distance: 323.1
click at [1538, 430] on div at bounding box center [1306, 403] width 490 height 742
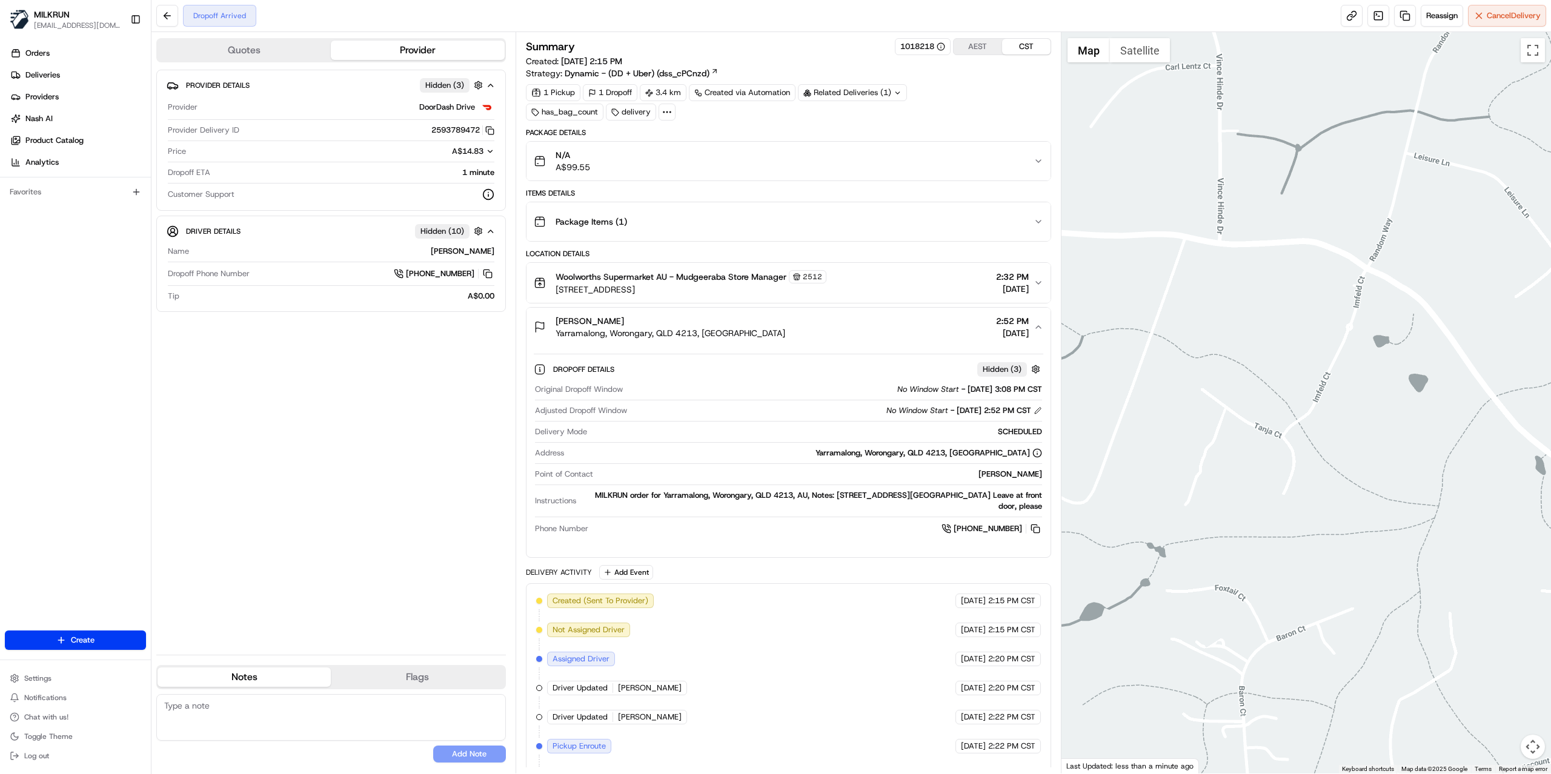
drag, startPoint x: 1329, startPoint y: 306, endPoint x: 1421, endPoint y: 628, distance: 334.6
click at [1418, 635] on div at bounding box center [1306, 403] width 490 height 742
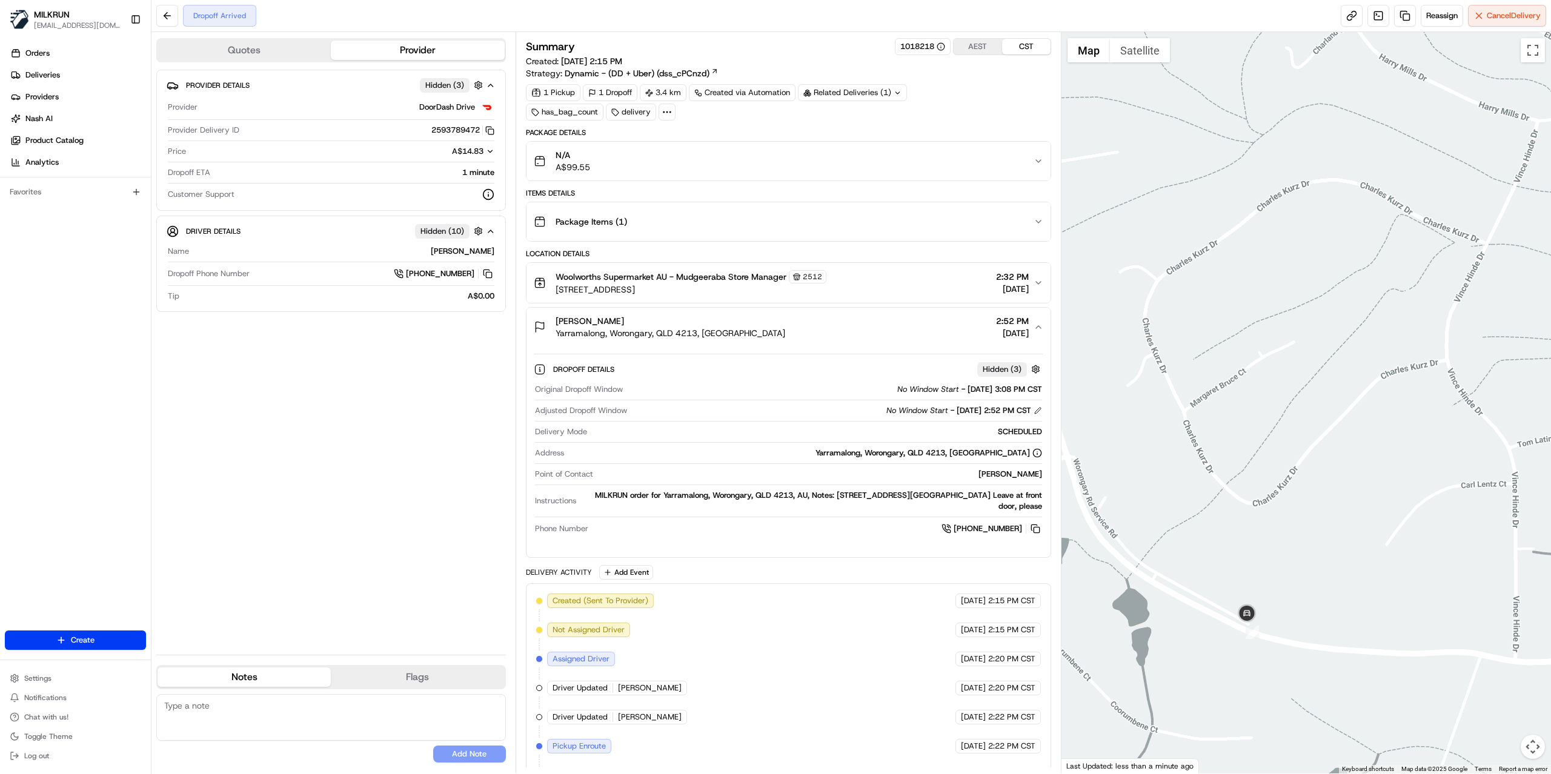
drag, startPoint x: 1303, startPoint y: 562, endPoint x: 1418, endPoint y: 521, distance: 122.3
click at [1418, 521] on div at bounding box center [1306, 403] width 490 height 742
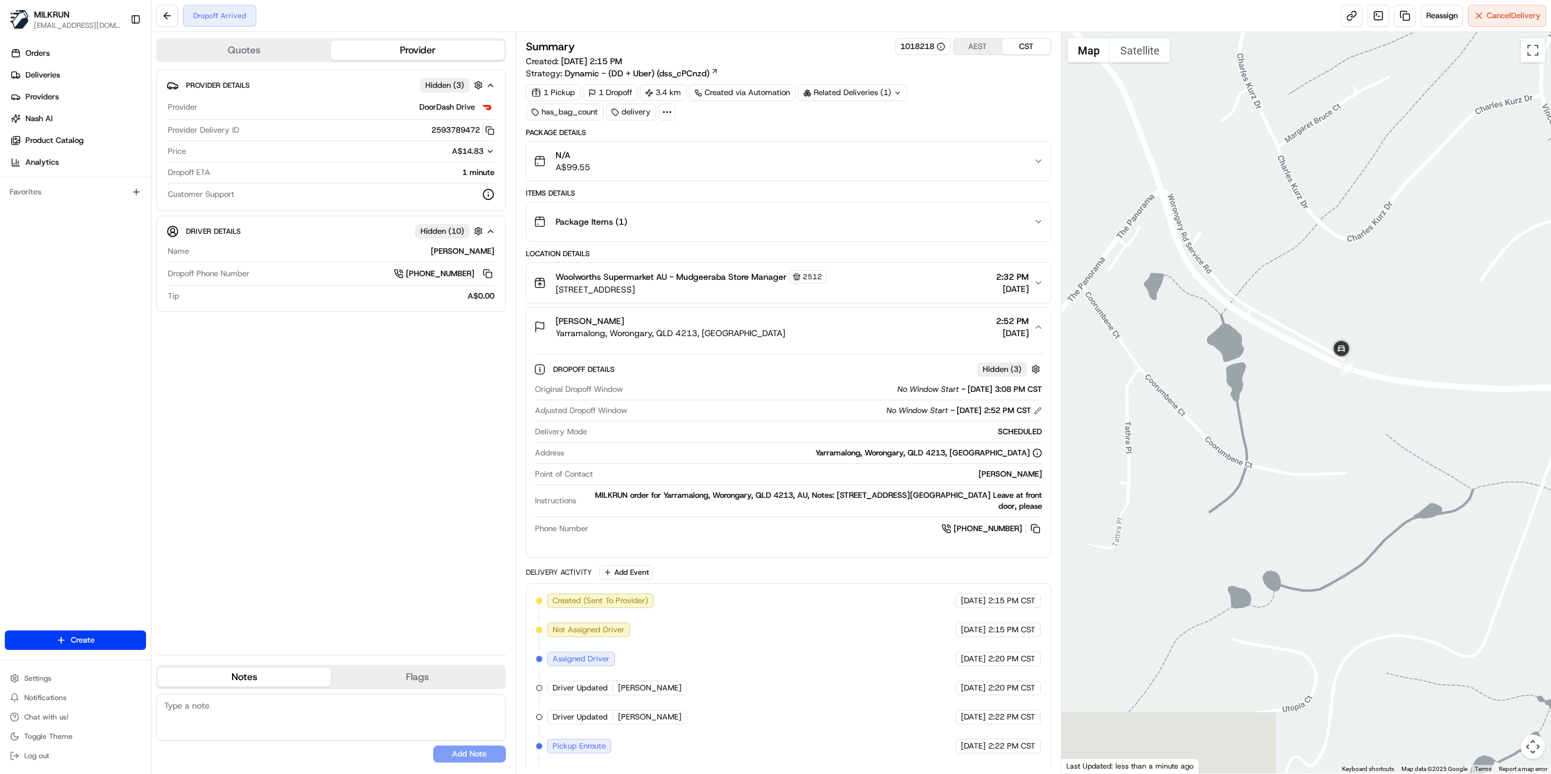
drag, startPoint x: 1246, startPoint y: 485, endPoint x: 1177, endPoint y: 221, distance: 273.0
click at [1178, 214] on div at bounding box center [1306, 403] width 490 height 742
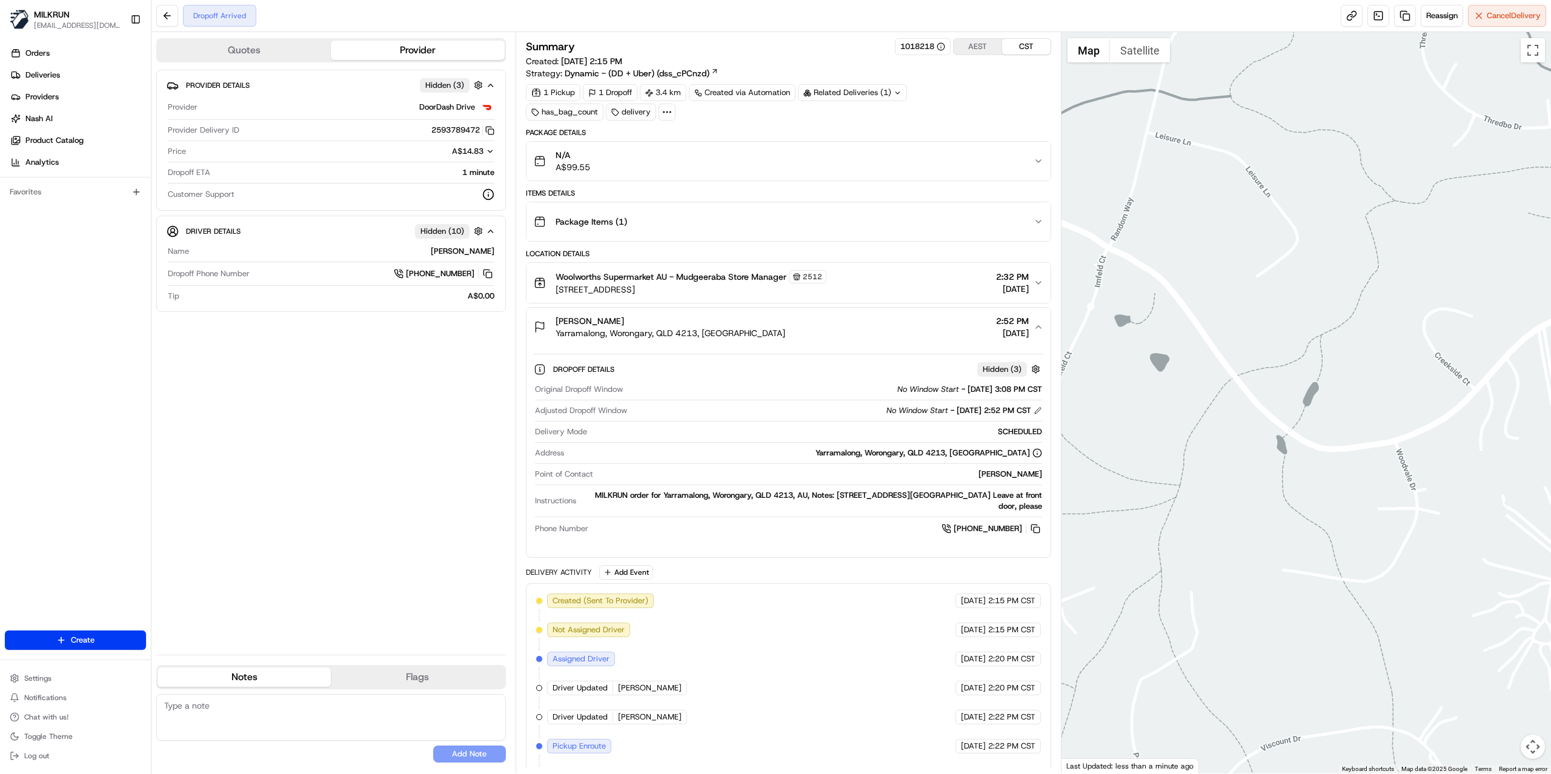
drag, startPoint x: 1474, startPoint y: 327, endPoint x: 895, endPoint y: 227, distance: 587.2
click at [907, 224] on div "Quotes Provider Provider Details Hidden ( 3 ) Provider DoorDash Drive Provider …" at bounding box center [850, 403] width 1399 height 742
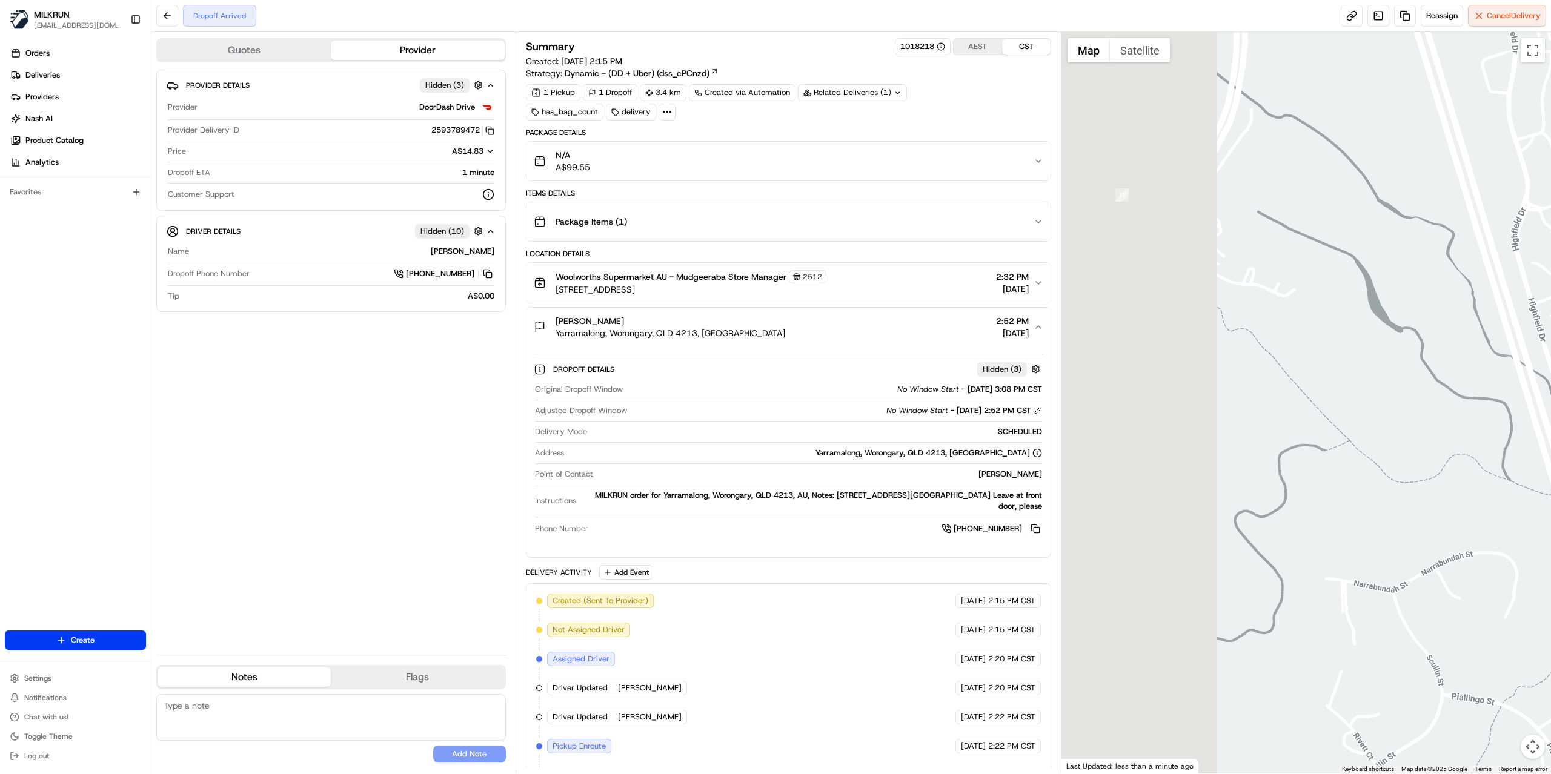
drag, startPoint x: 1123, startPoint y: 314, endPoint x: 1488, endPoint y: 308, distance: 365.4
click at [1486, 308] on div at bounding box center [1306, 403] width 490 height 742
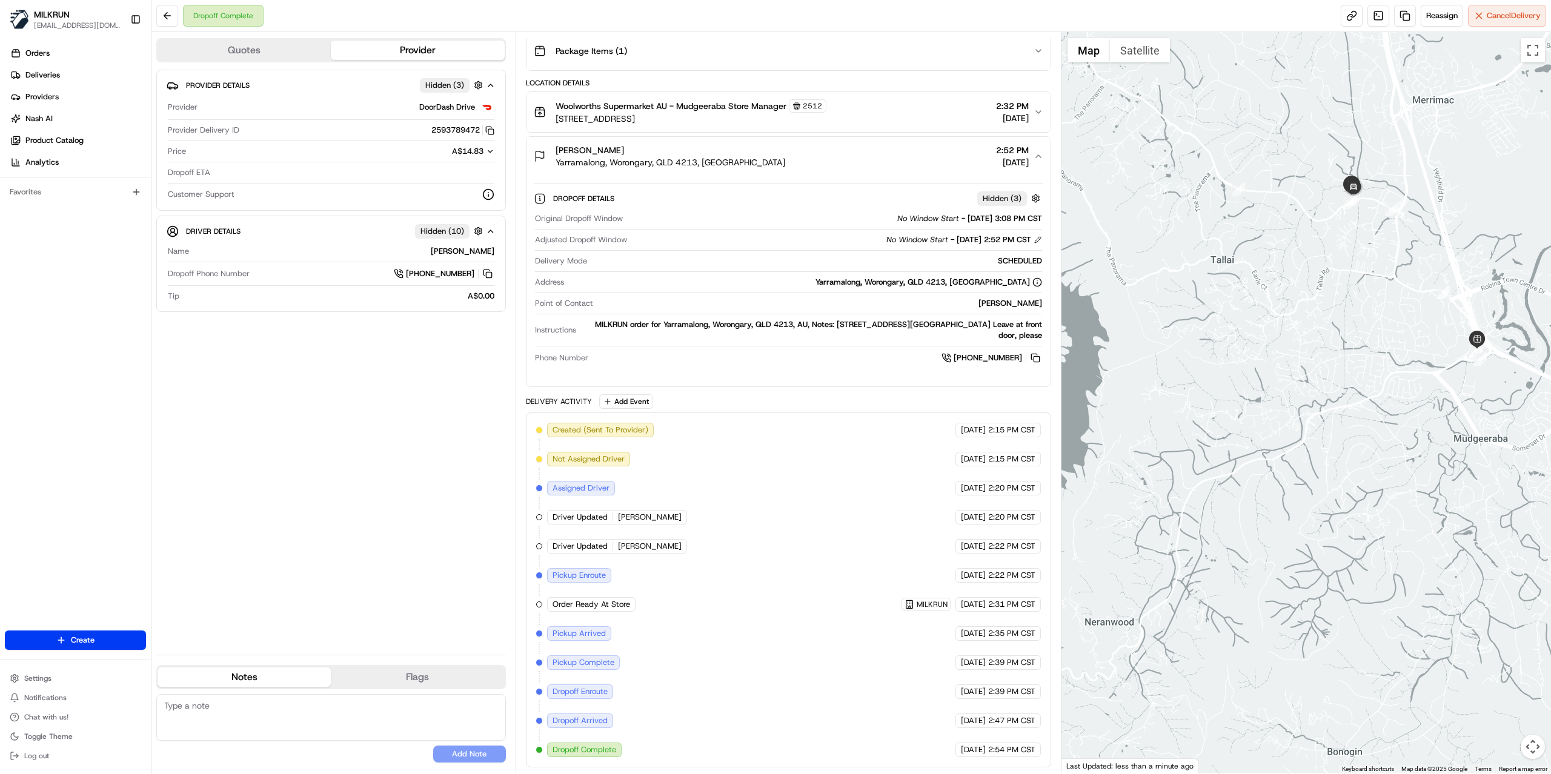
scroll to position [179, 0]
